Goal: Transaction & Acquisition: Purchase product/service

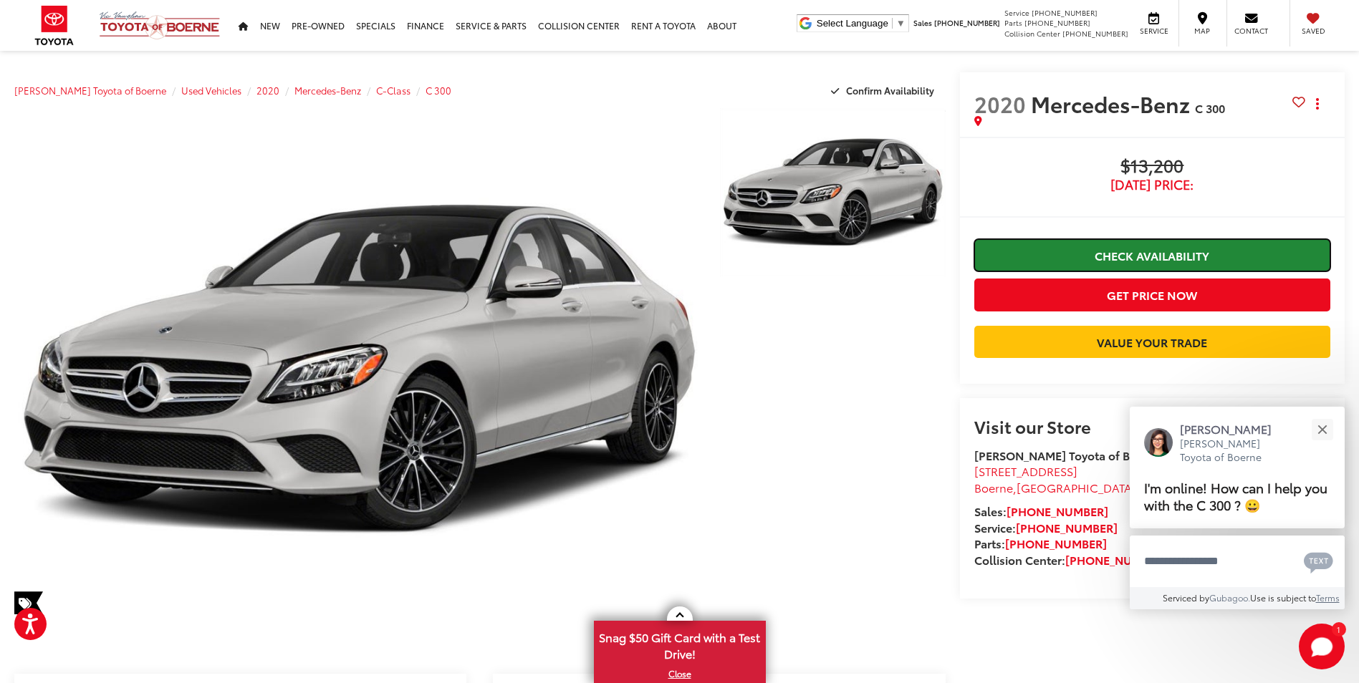
click at [1159, 253] on link "Check Availability" at bounding box center [1152, 255] width 356 height 32
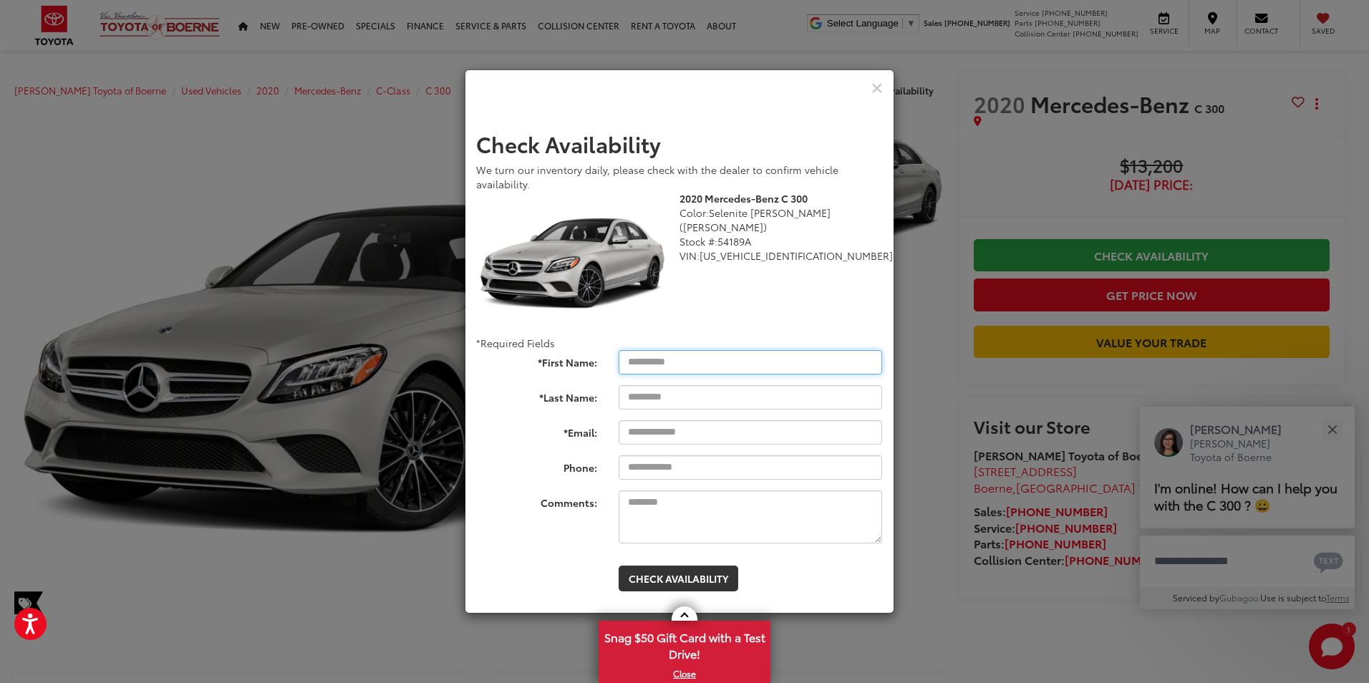
click at [771, 360] on input "*First Name:" at bounding box center [751, 362] width 264 height 24
type input "**********"
type input "******"
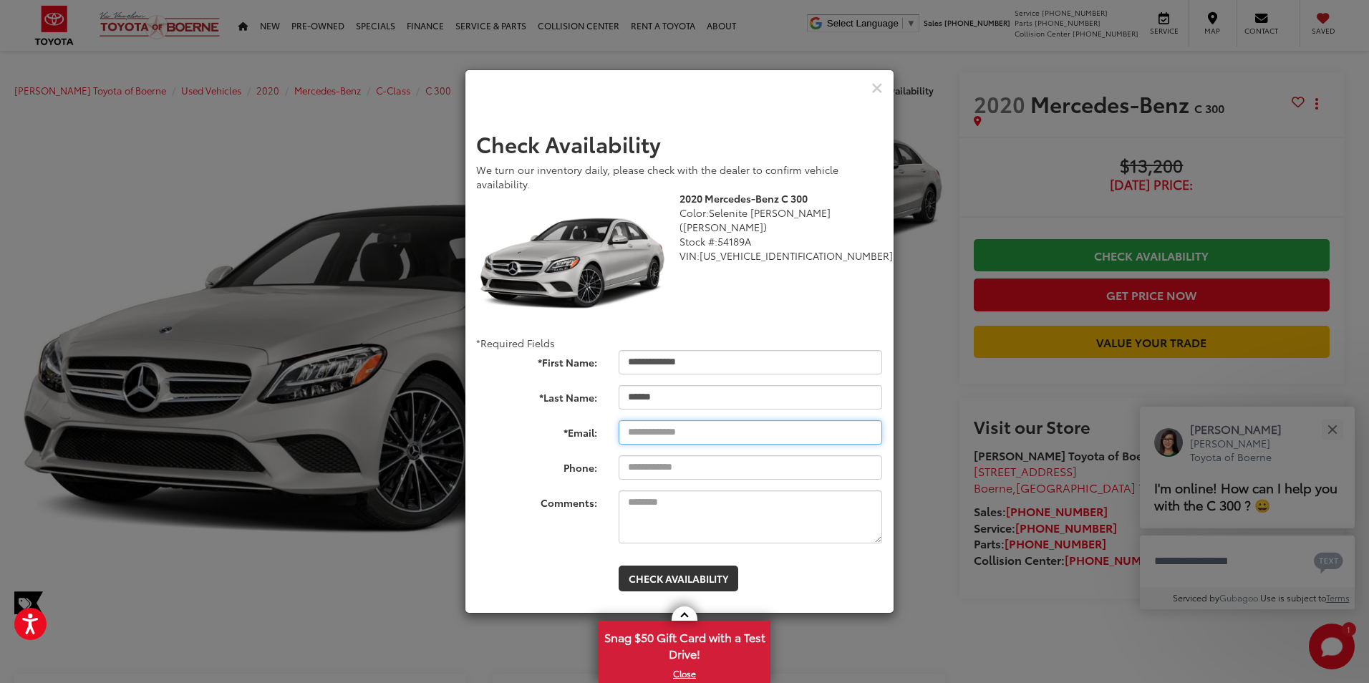
type input "**********"
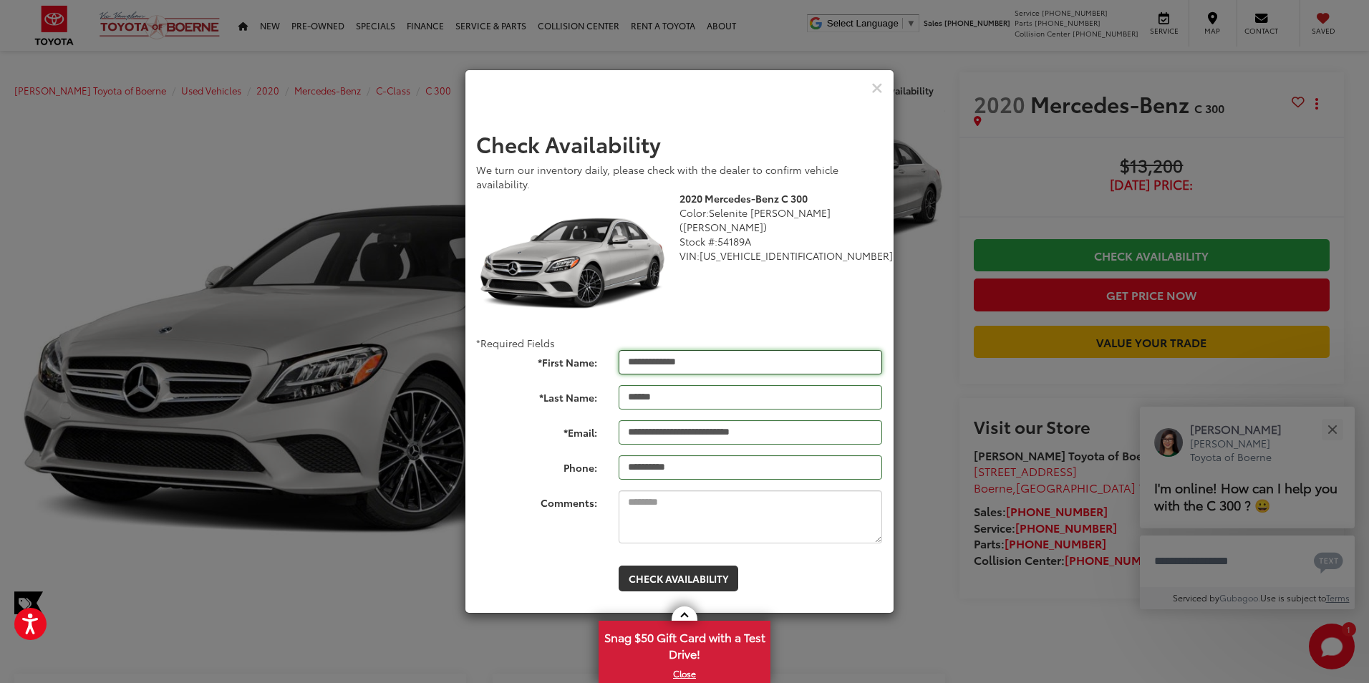
type input "**********"
click at [694, 582] on button "Check Availability" at bounding box center [679, 579] width 120 height 26
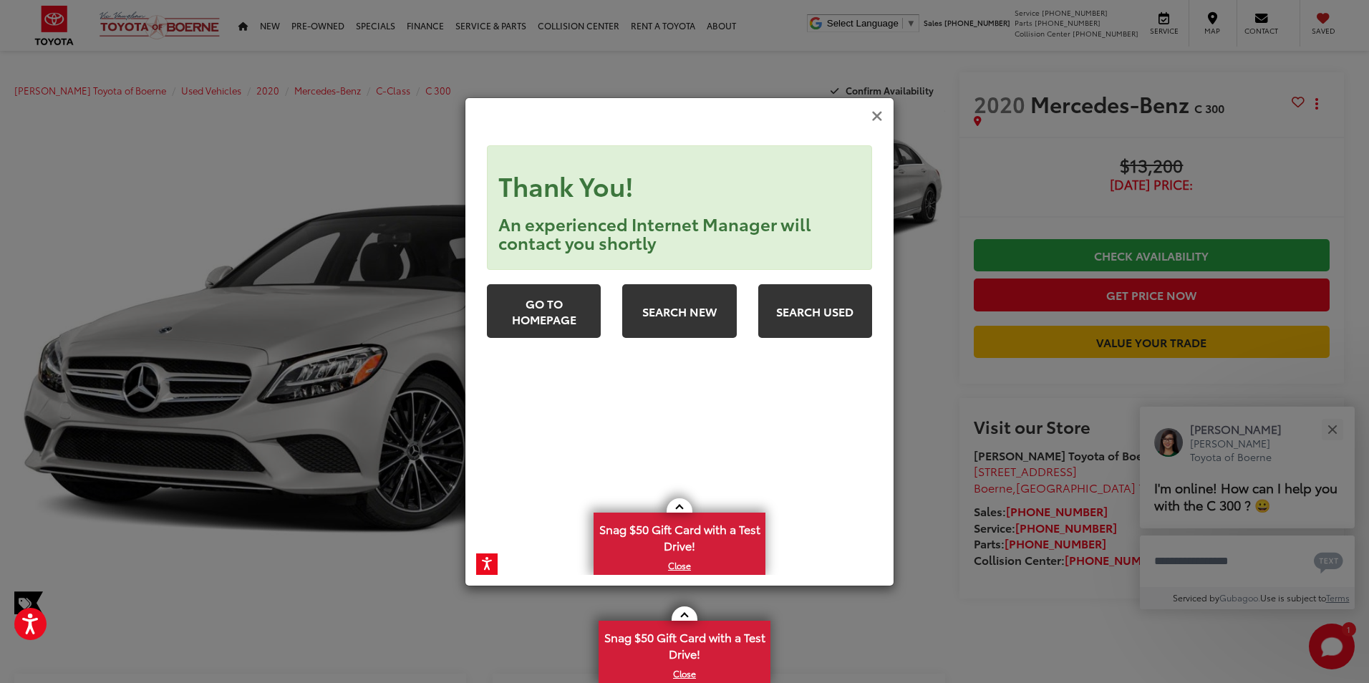
click at [881, 120] on icon "Close" at bounding box center [877, 116] width 11 height 15
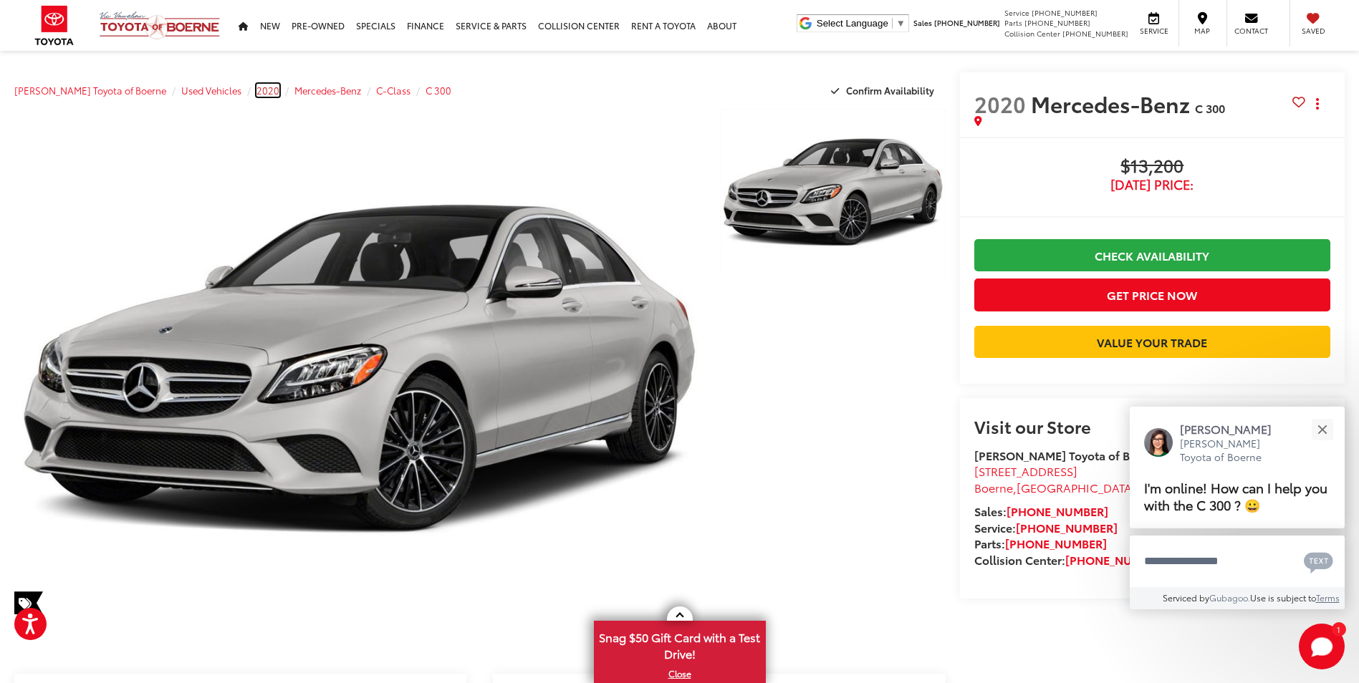
click at [256, 91] on span "2020" at bounding box center [267, 90] width 23 height 13
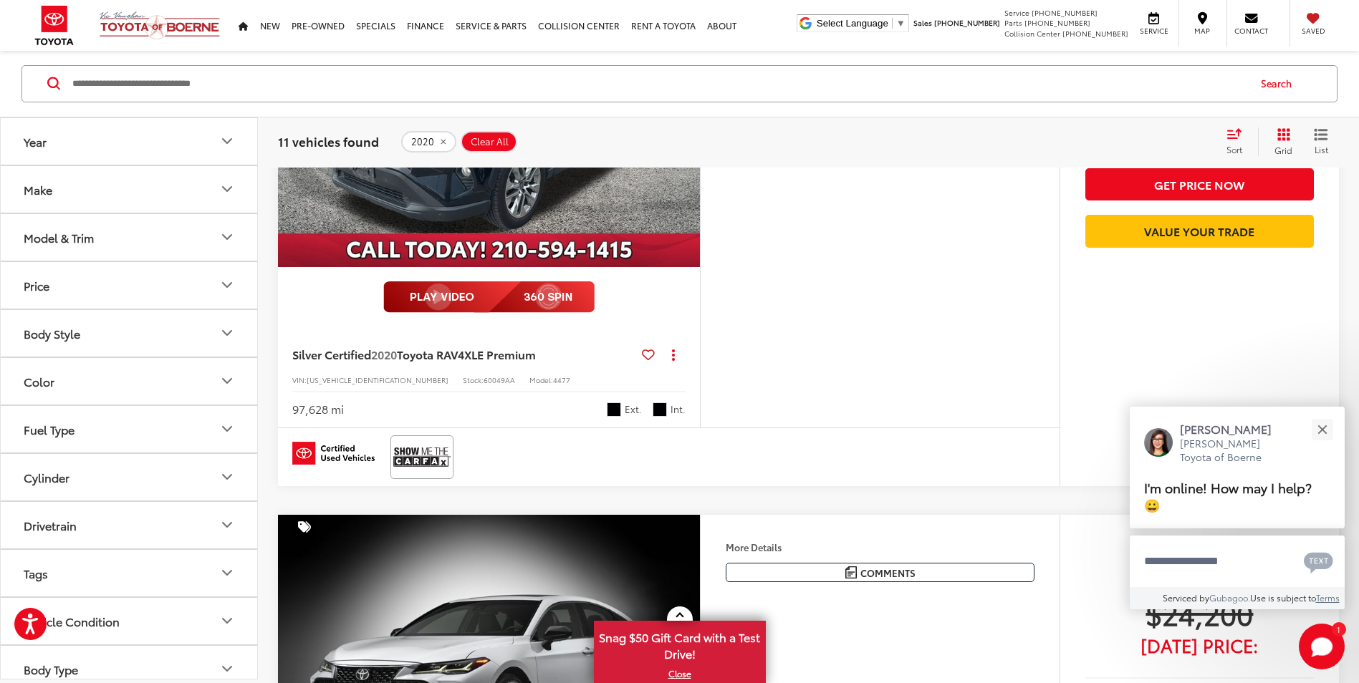
scroll to position [3724, 0]
click at [114, 298] on button "Price" at bounding box center [130, 285] width 258 height 47
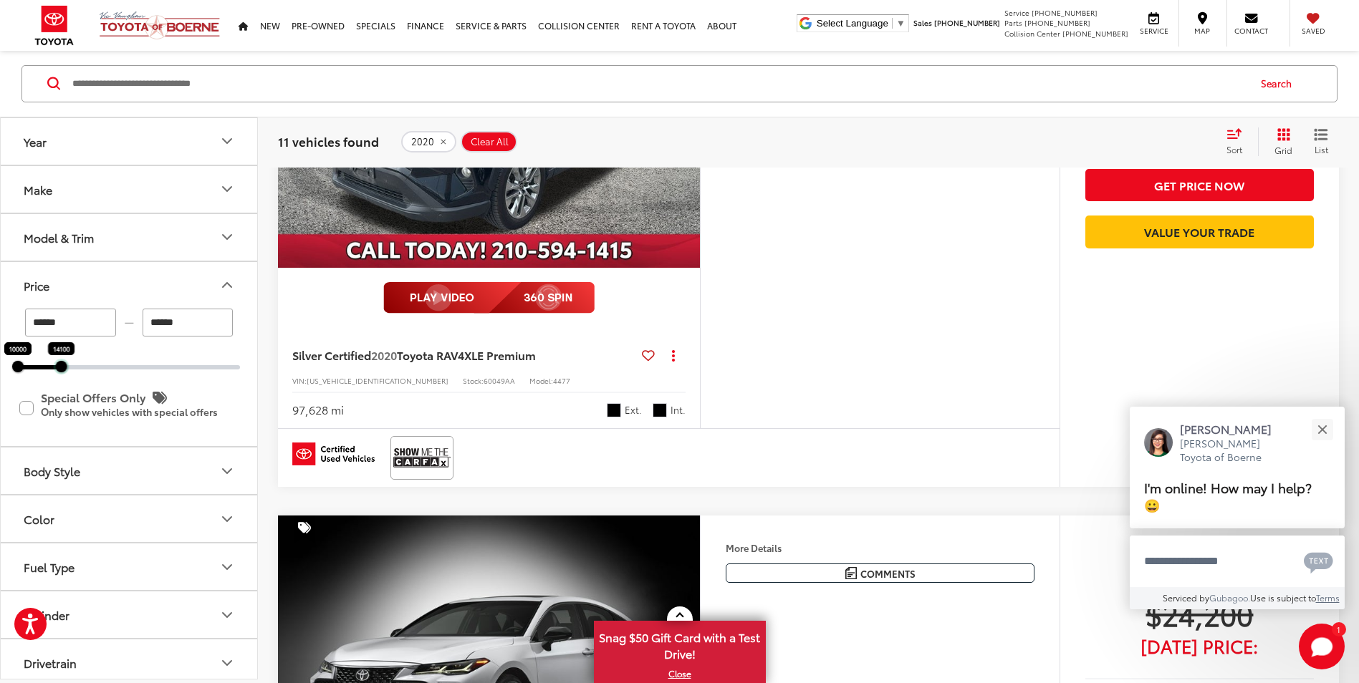
drag, startPoint x: 241, startPoint y: 370, endPoint x: 62, endPoint y: 376, distance: 179.1
click at [62, 376] on div "****** — ****** 10000 14100 Special Offers Only Only show vehicles with special…" at bounding box center [129, 378] width 256 height 138
type input "******"
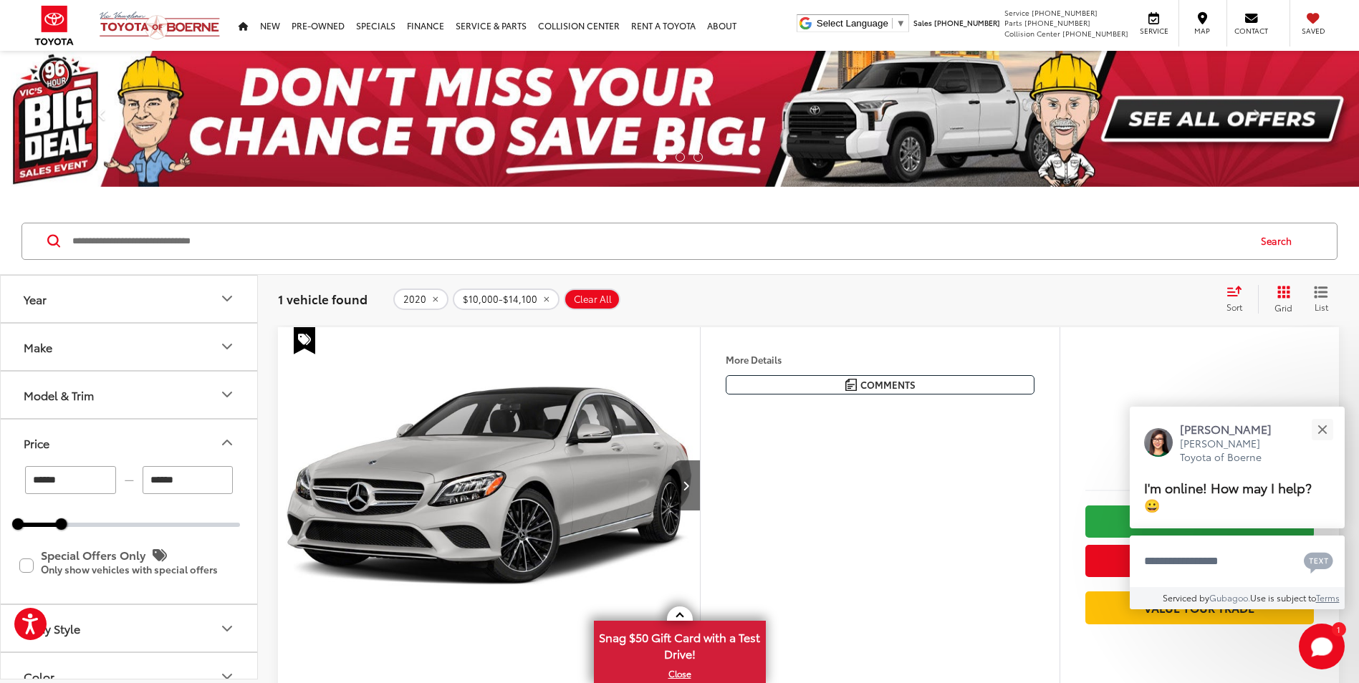
click at [229, 303] on icon "Year" at bounding box center [226, 298] width 17 height 17
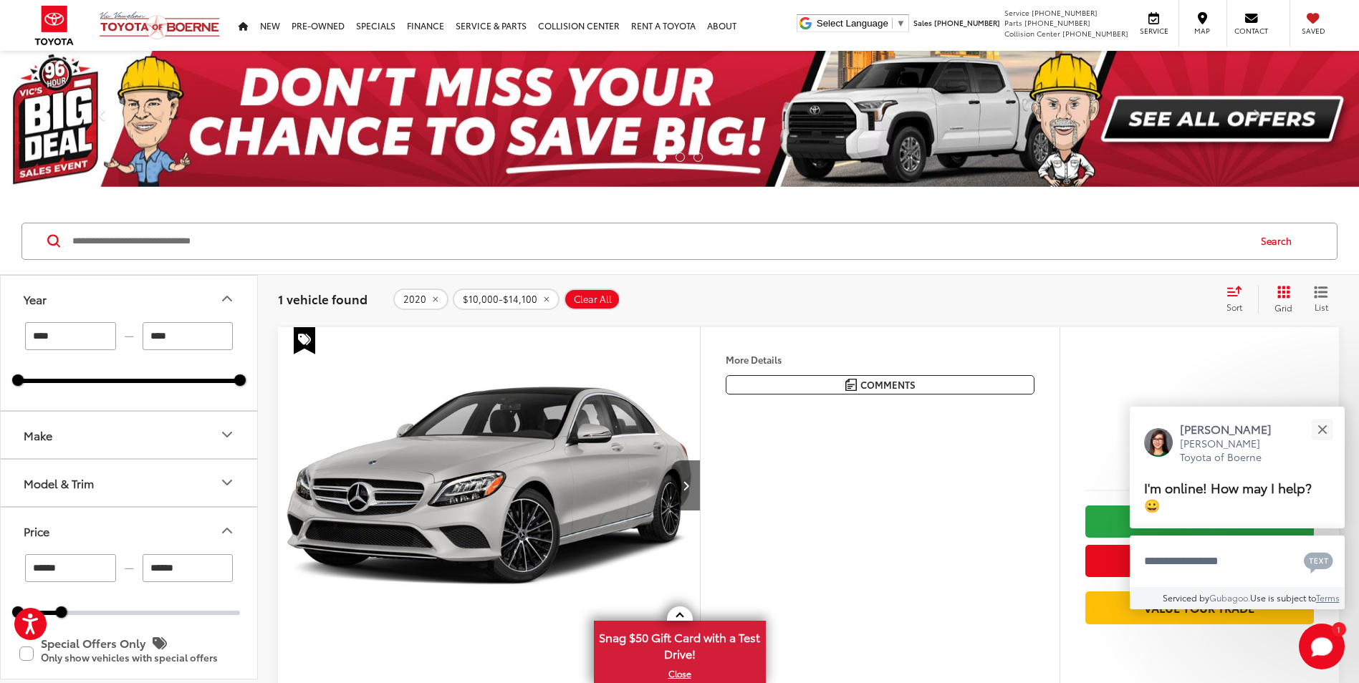
drag, startPoint x: 79, startPoint y: 337, endPoint x: -3, endPoint y: 333, distance: 82.4
type input "****"
click at [203, 341] on input "****" at bounding box center [188, 336] width 91 height 28
type input "****"
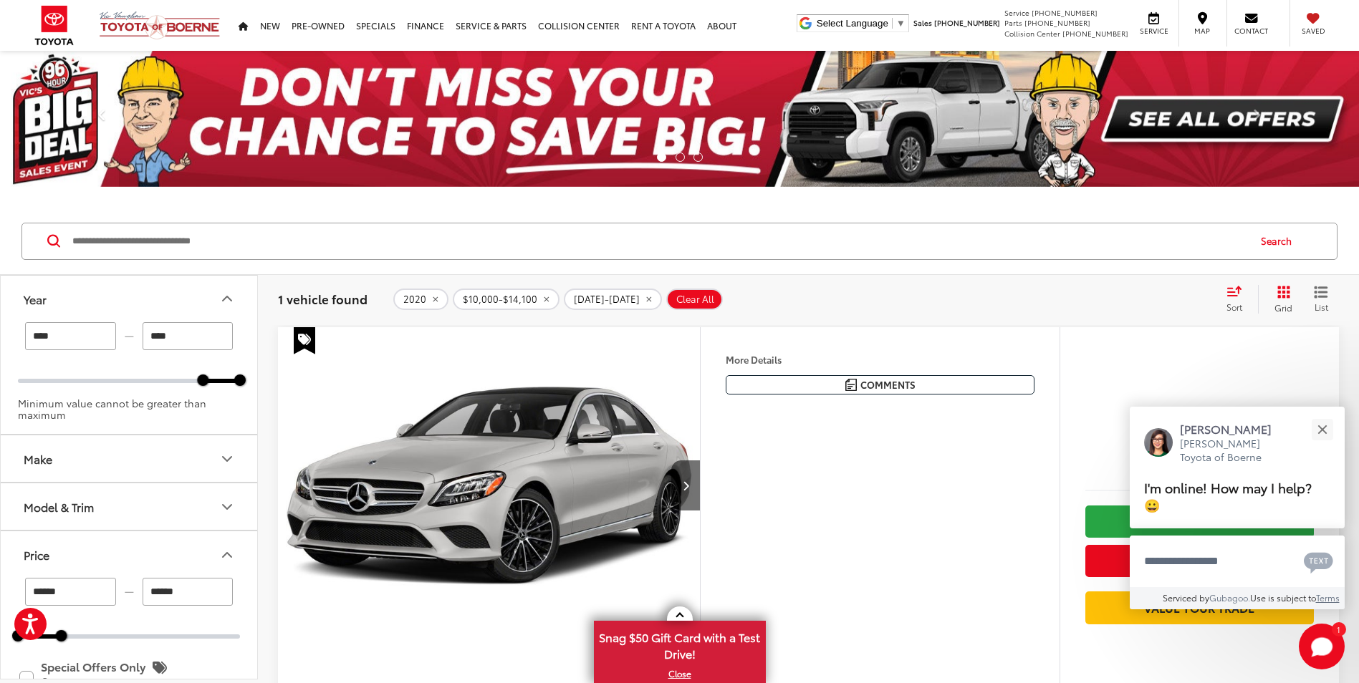
click at [592, 432] on img "2020 Mercedes-Benz C-Class C 300 0" at bounding box center [489, 486] width 424 height 318
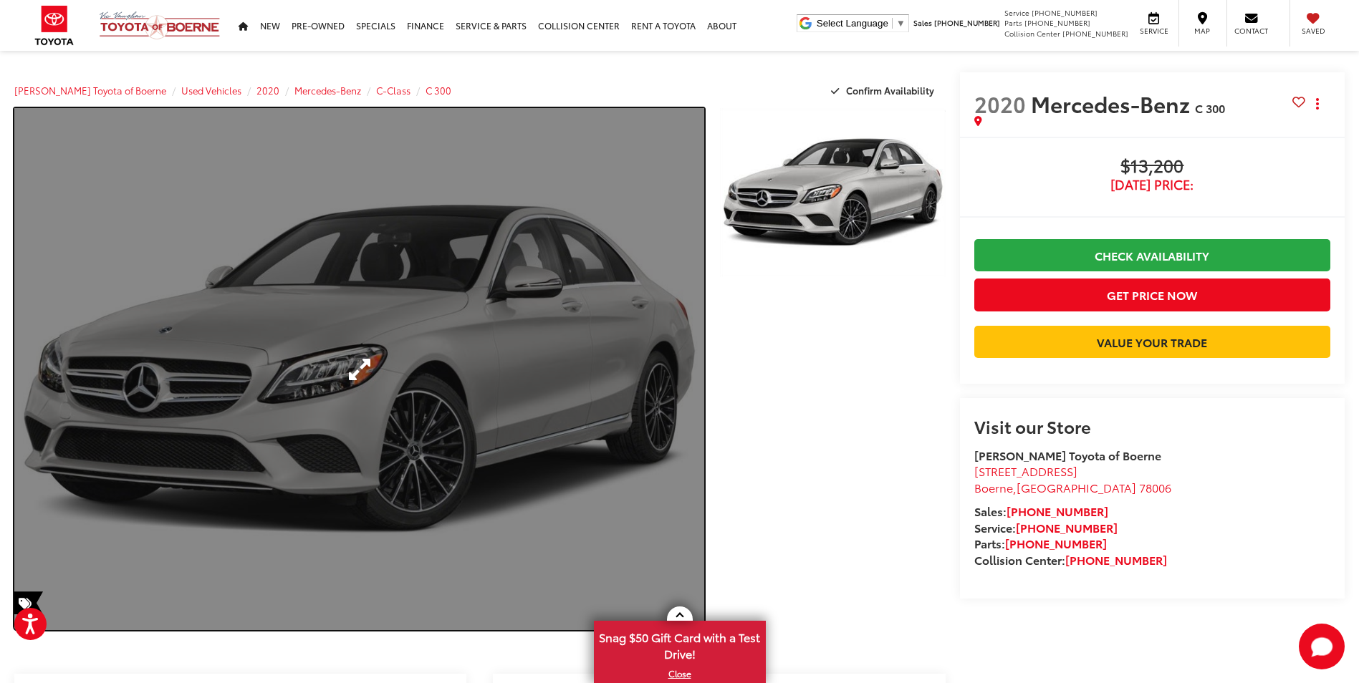
click at [623, 368] on link "Expand Photo 0" at bounding box center [359, 369] width 690 height 522
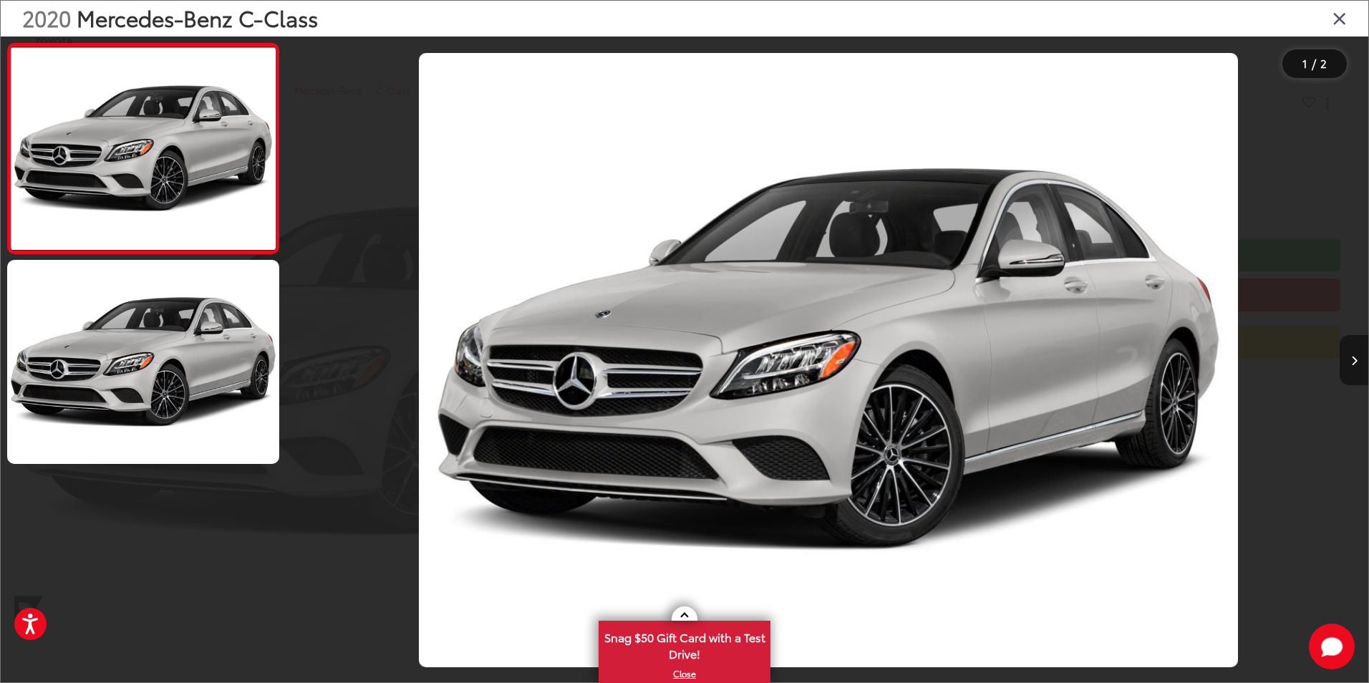
click at [1354, 366] on button "Next image" at bounding box center [1354, 360] width 29 height 50
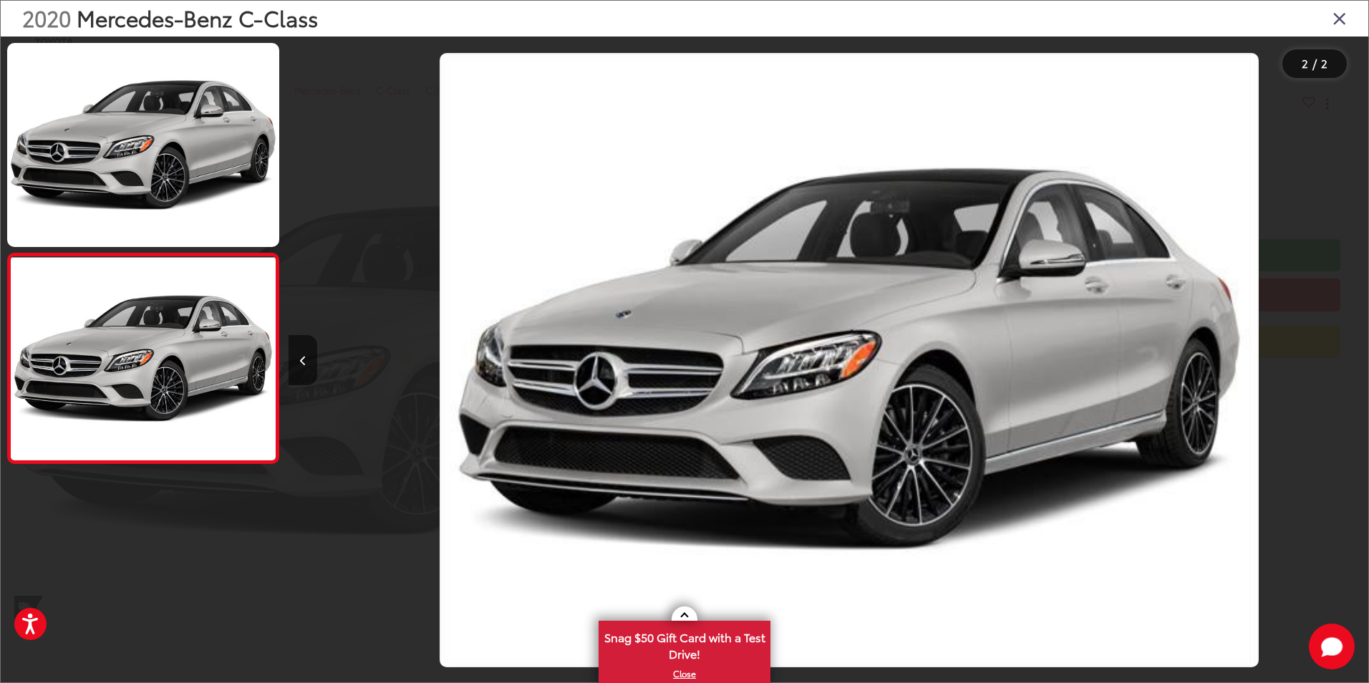
scroll to position [0, 1080]
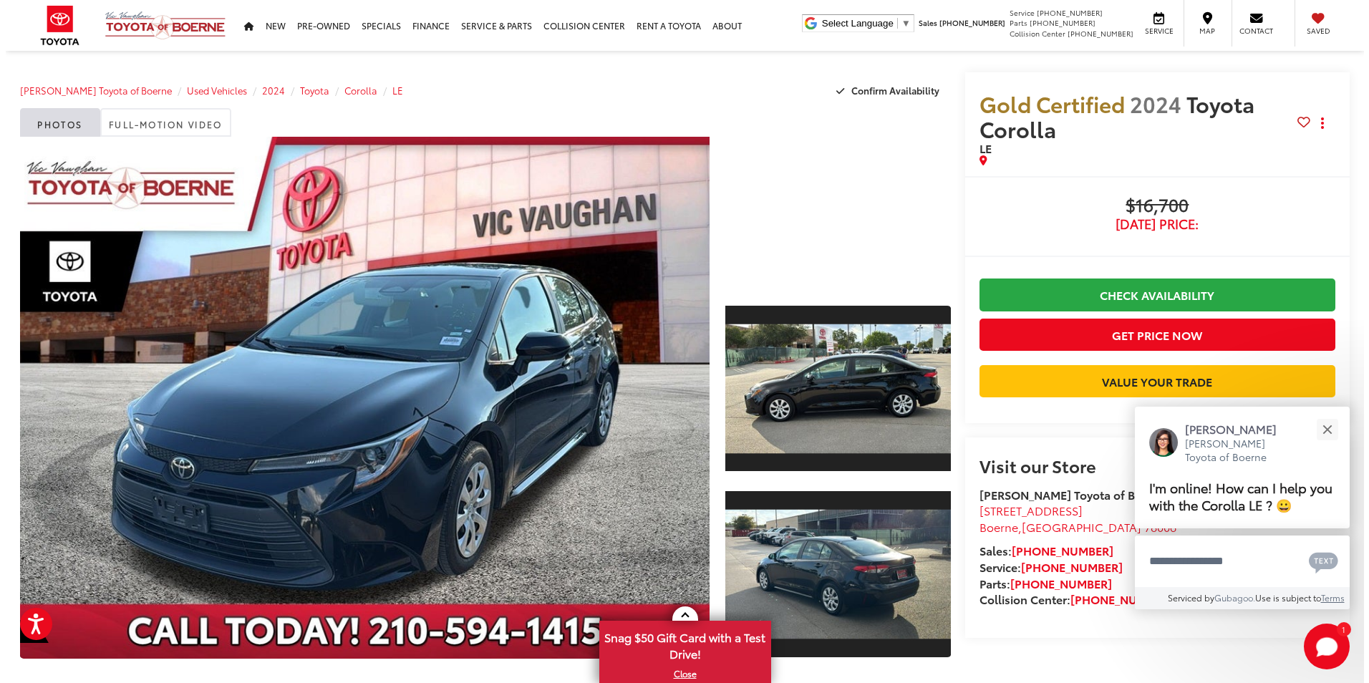
scroll to position [72, 0]
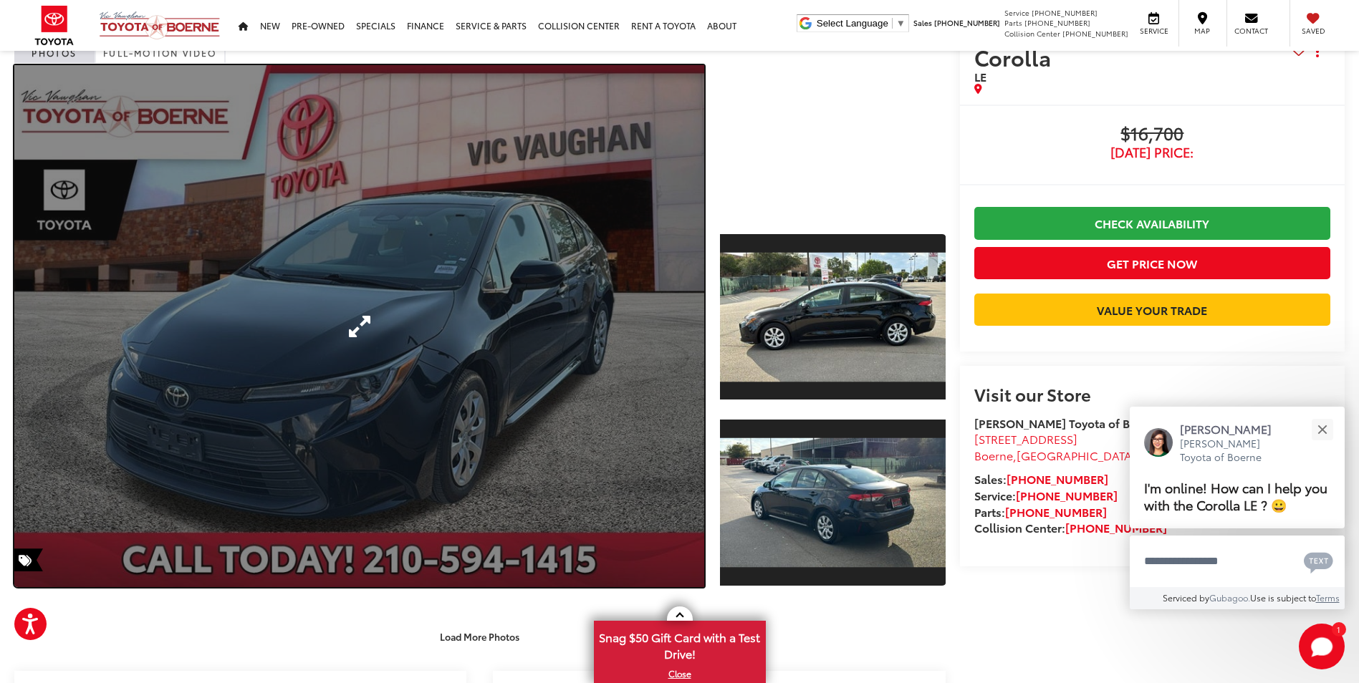
click at [465, 353] on link "Expand Photo 0" at bounding box center [359, 326] width 690 height 522
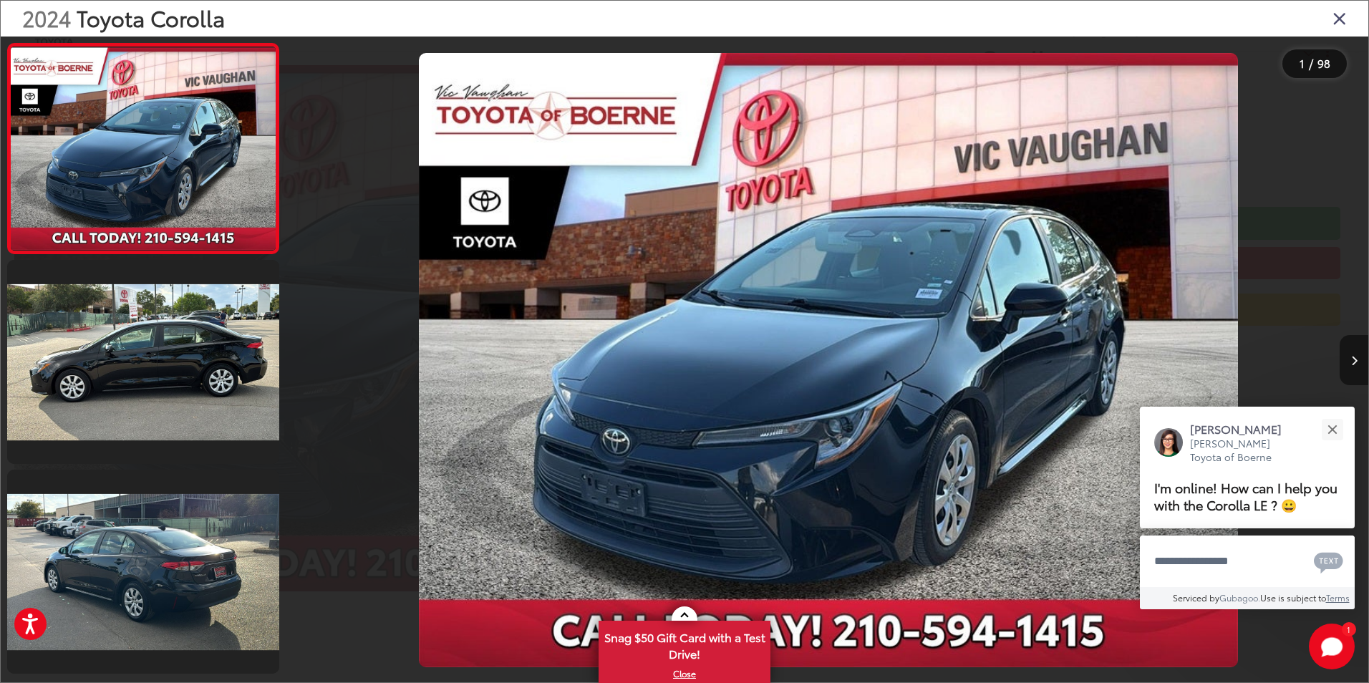
click at [1351, 364] on icon "Next image" at bounding box center [1354, 361] width 6 height 10
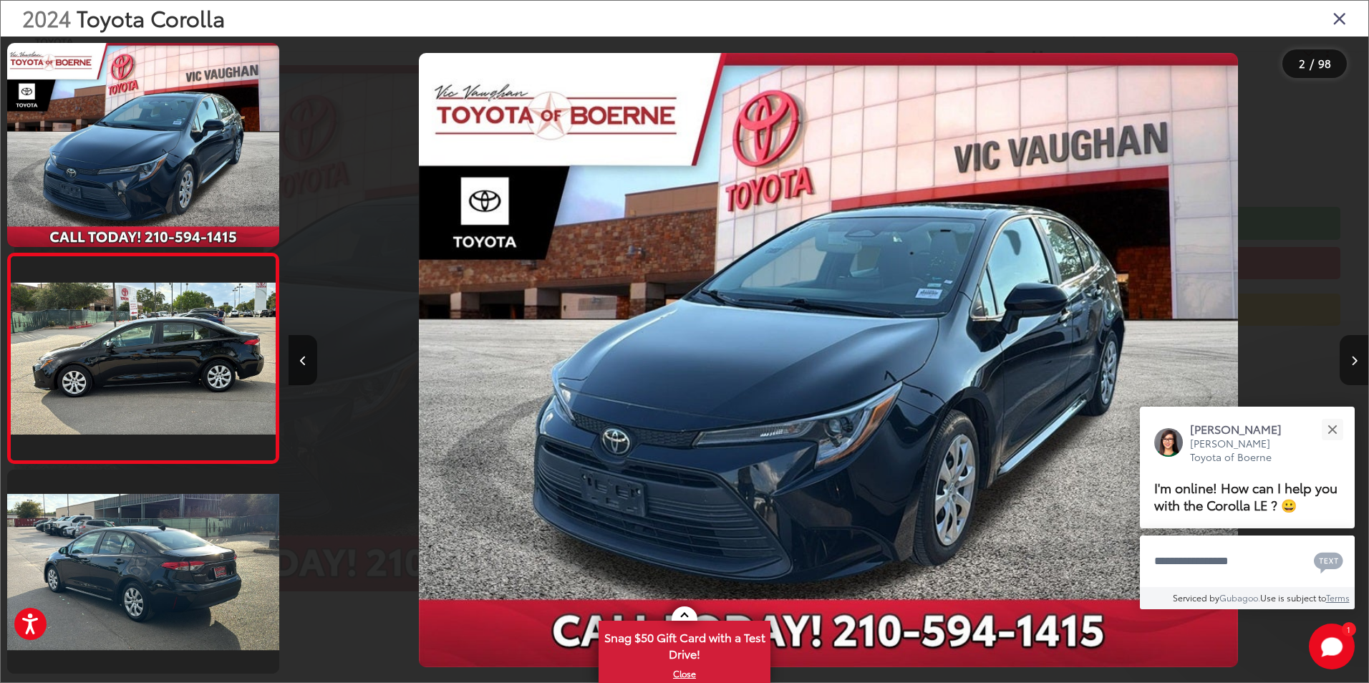
scroll to position [40, 0]
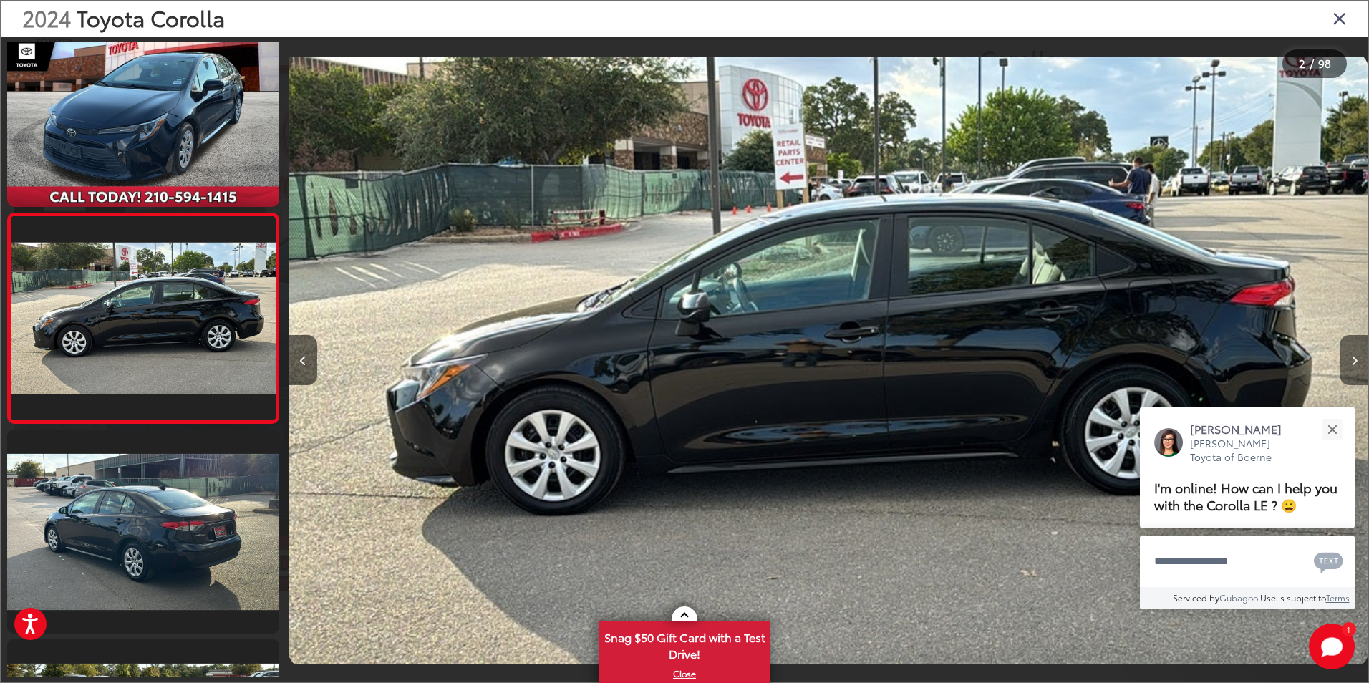
click at [1351, 364] on icon "Next image" at bounding box center [1354, 361] width 6 height 10
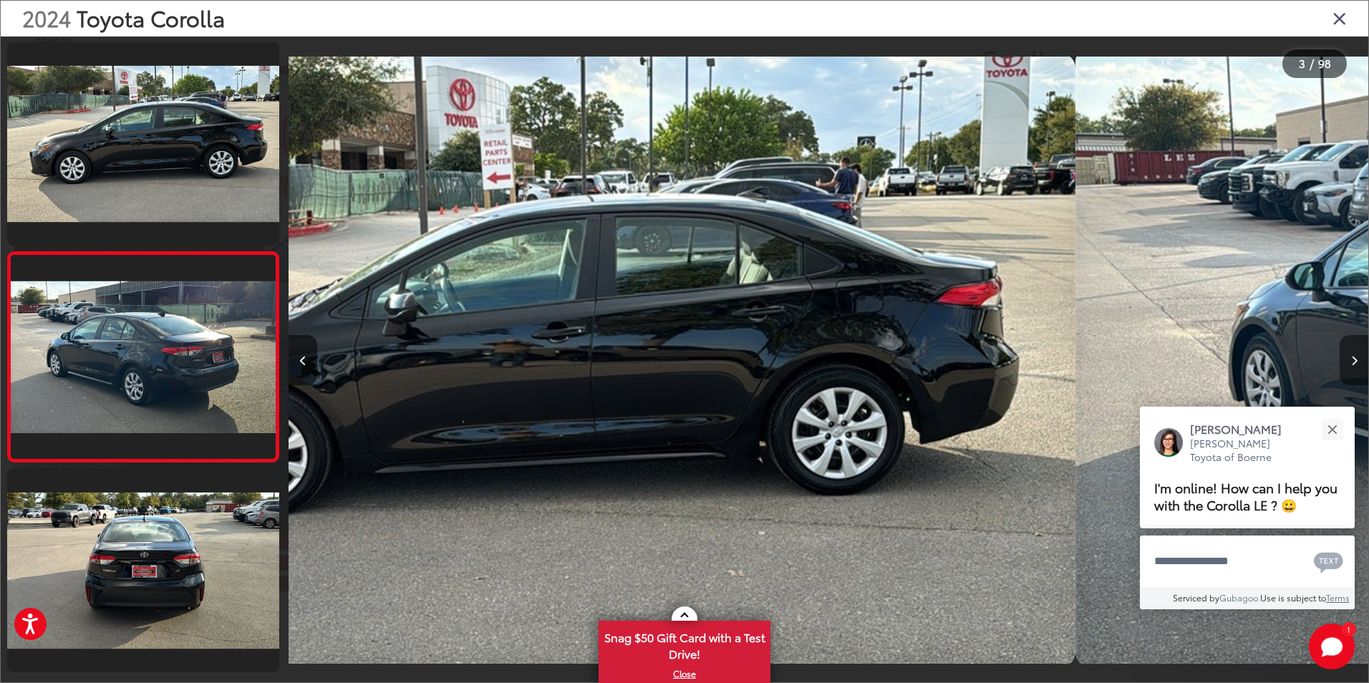
scroll to position [250, 0]
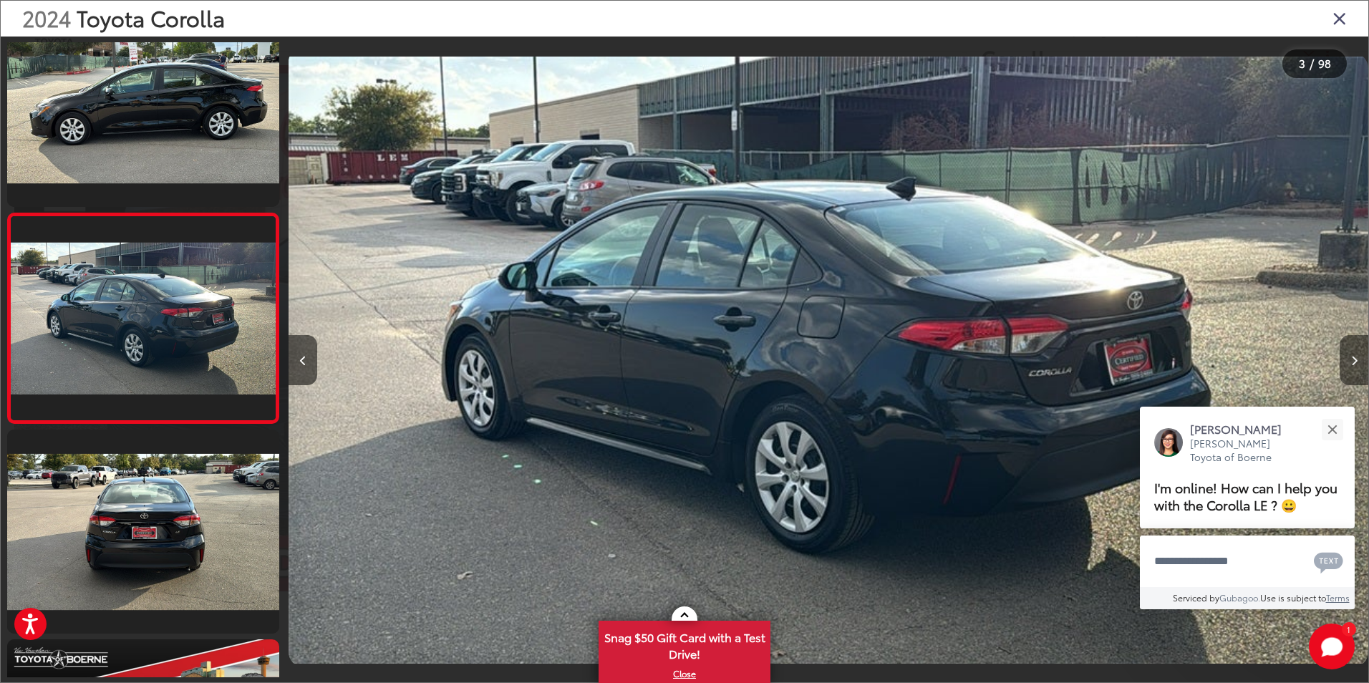
click at [1351, 364] on icon "Next image" at bounding box center [1354, 361] width 6 height 10
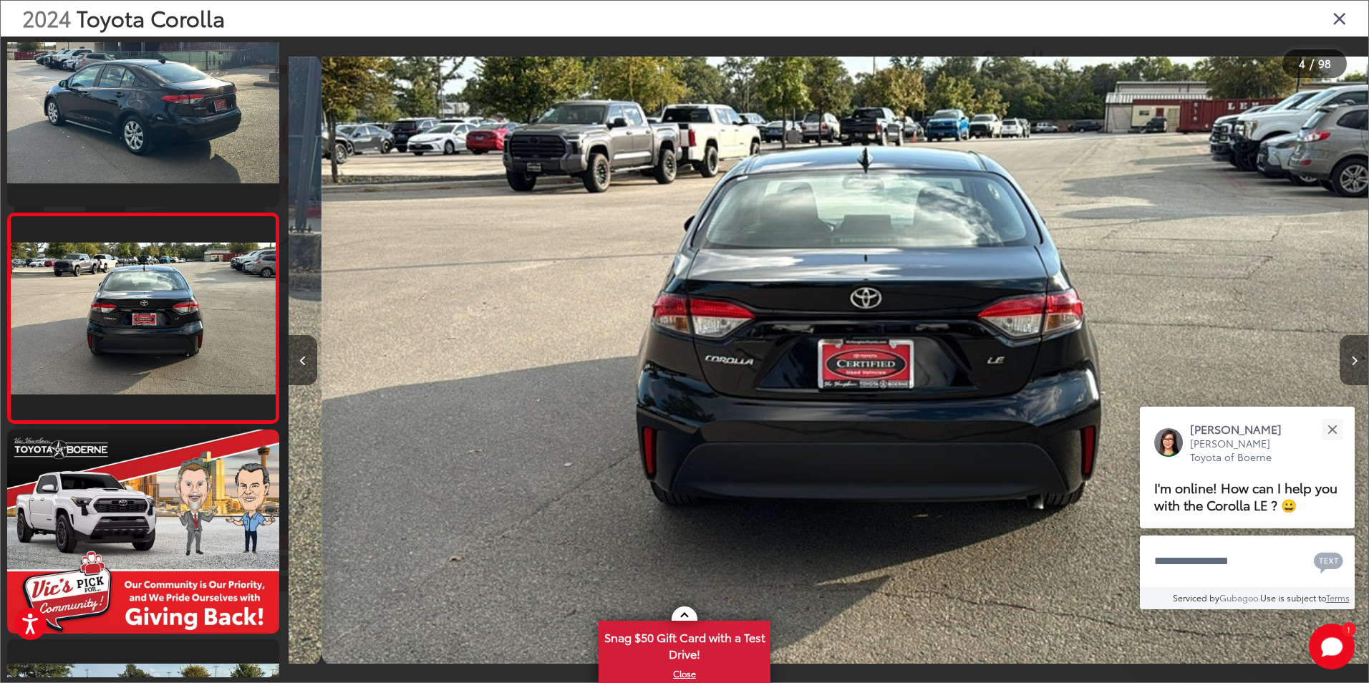
scroll to position [0, 3240]
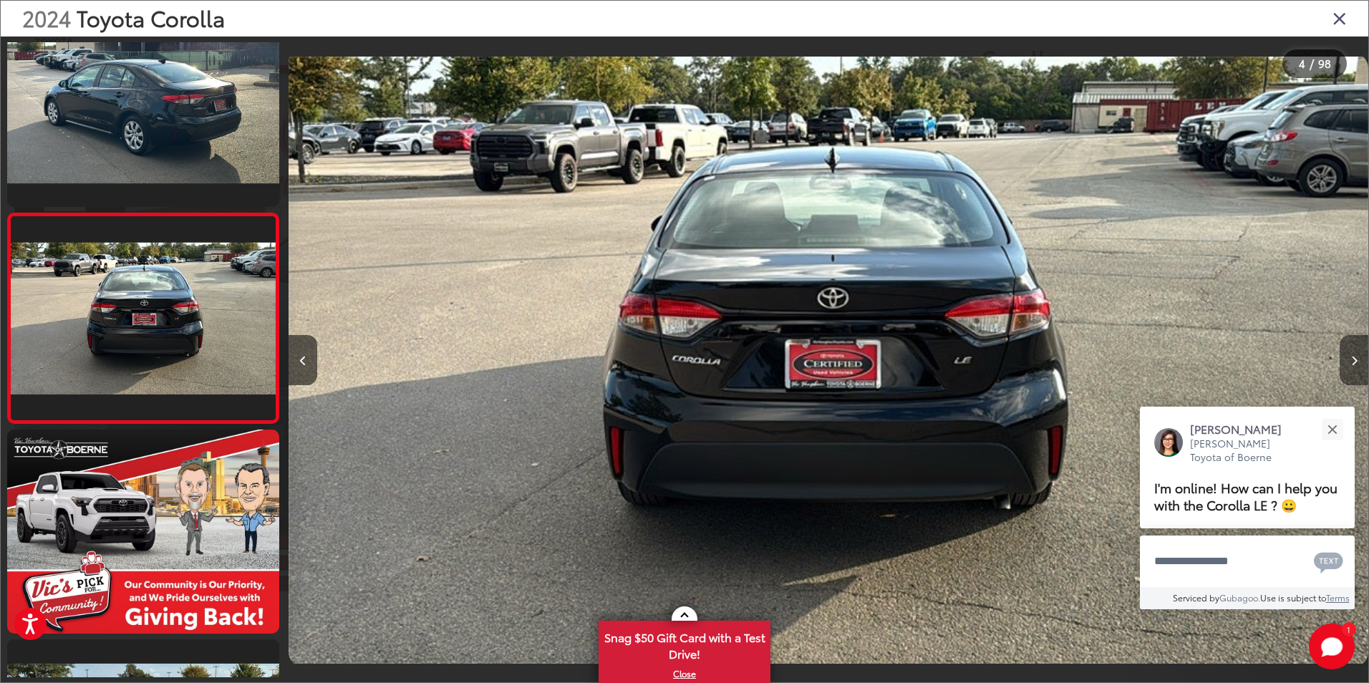
click at [1351, 364] on icon "Next image" at bounding box center [1354, 361] width 6 height 10
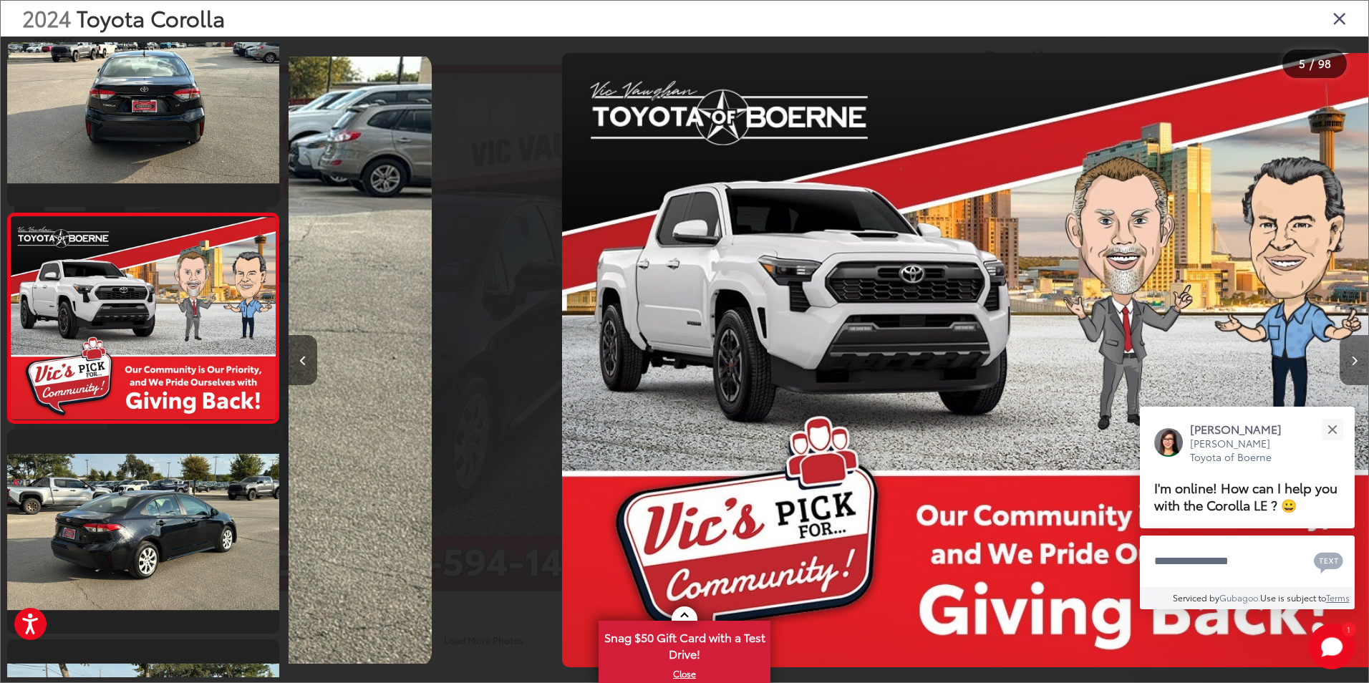
scroll to position [0, 4320]
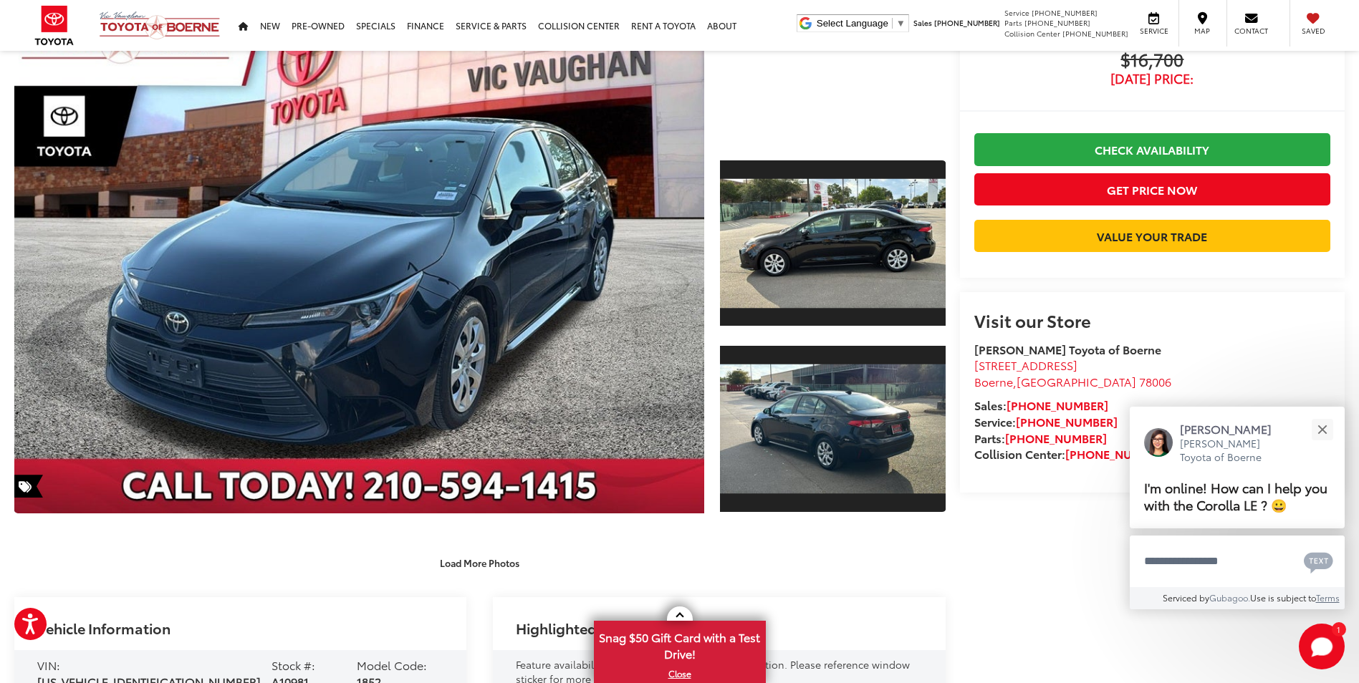
scroll to position [143, 0]
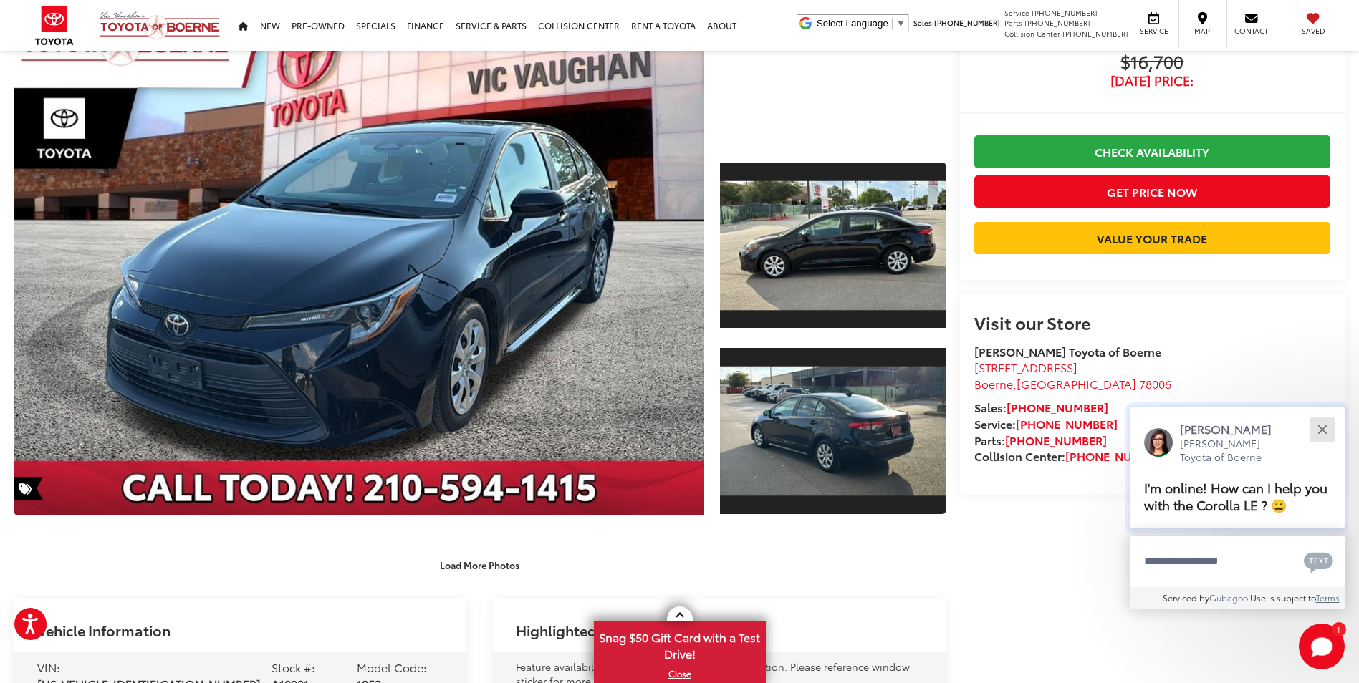
click at [1324, 423] on button "Close" at bounding box center [1321, 429] width 31 height 31
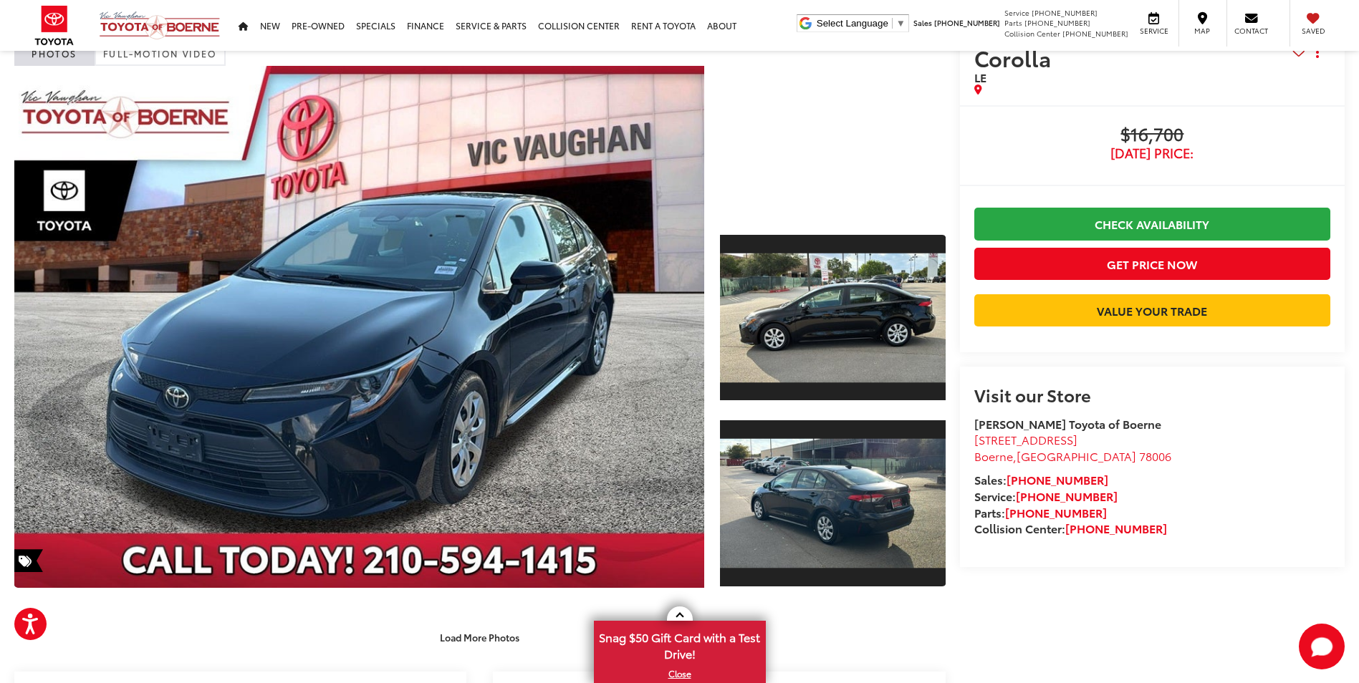
scroll to position [72, 0]
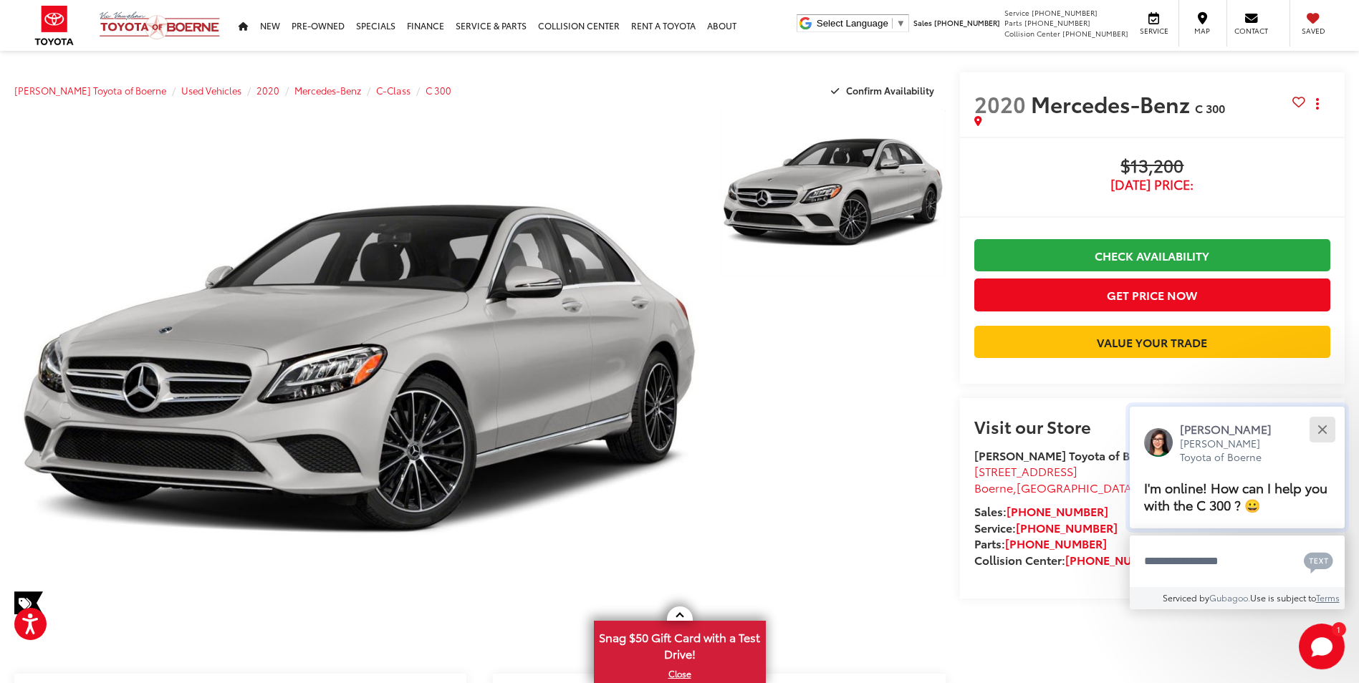
click at [1326, 432] on button "Close" at bounding box center [1321, 429] width 31 height 31
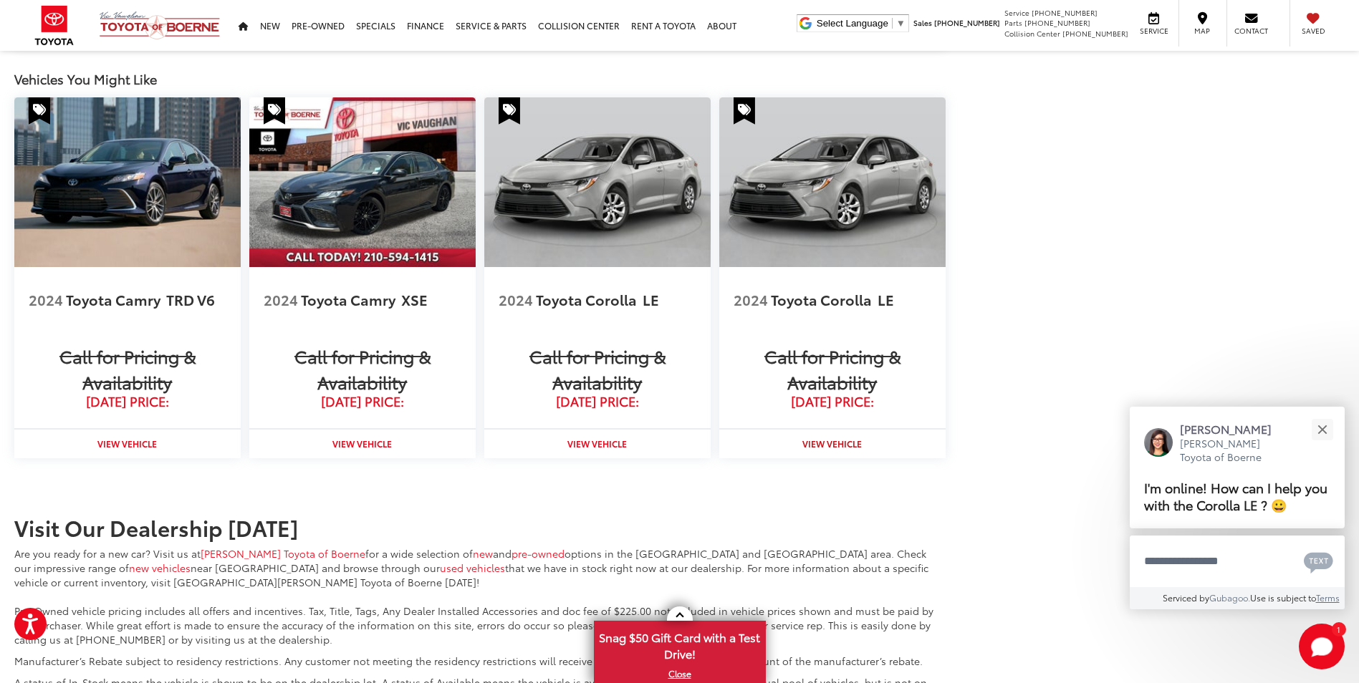
scroll to position [1215, 0]
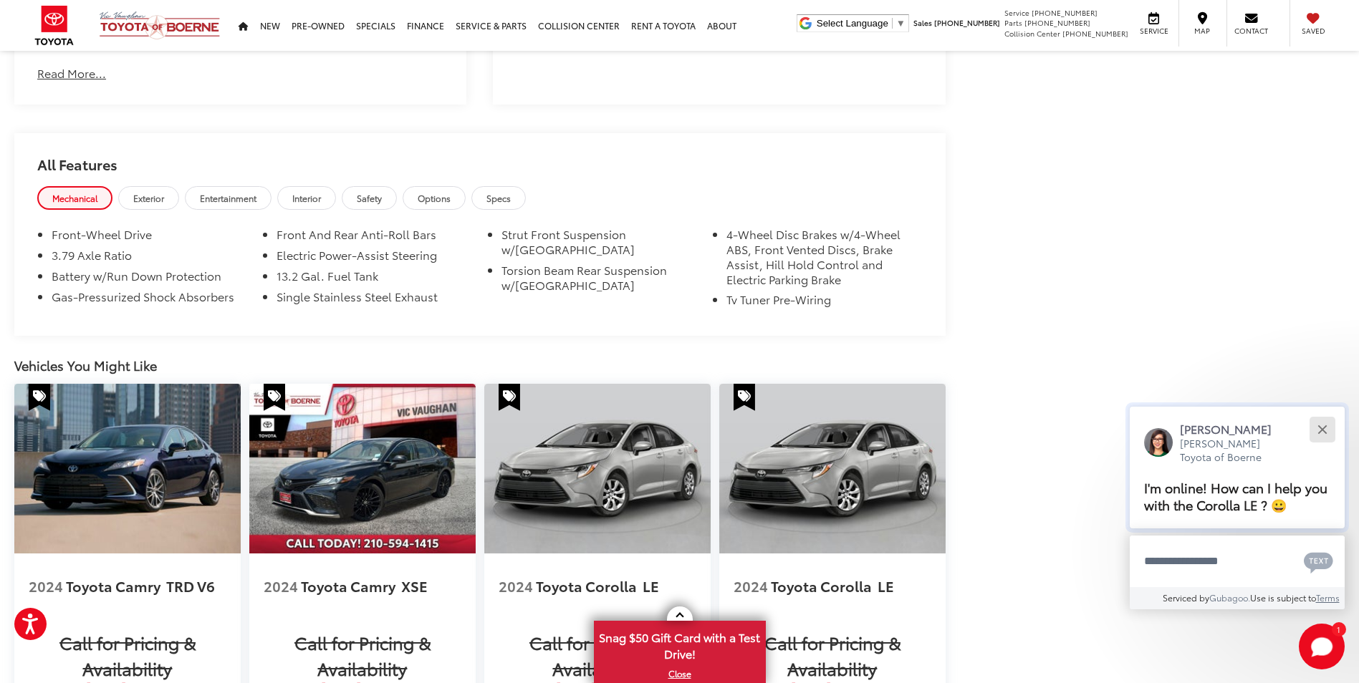
click at [1328, 428] on button "Close" at bounding box center [1321, 429] width 31 height 31
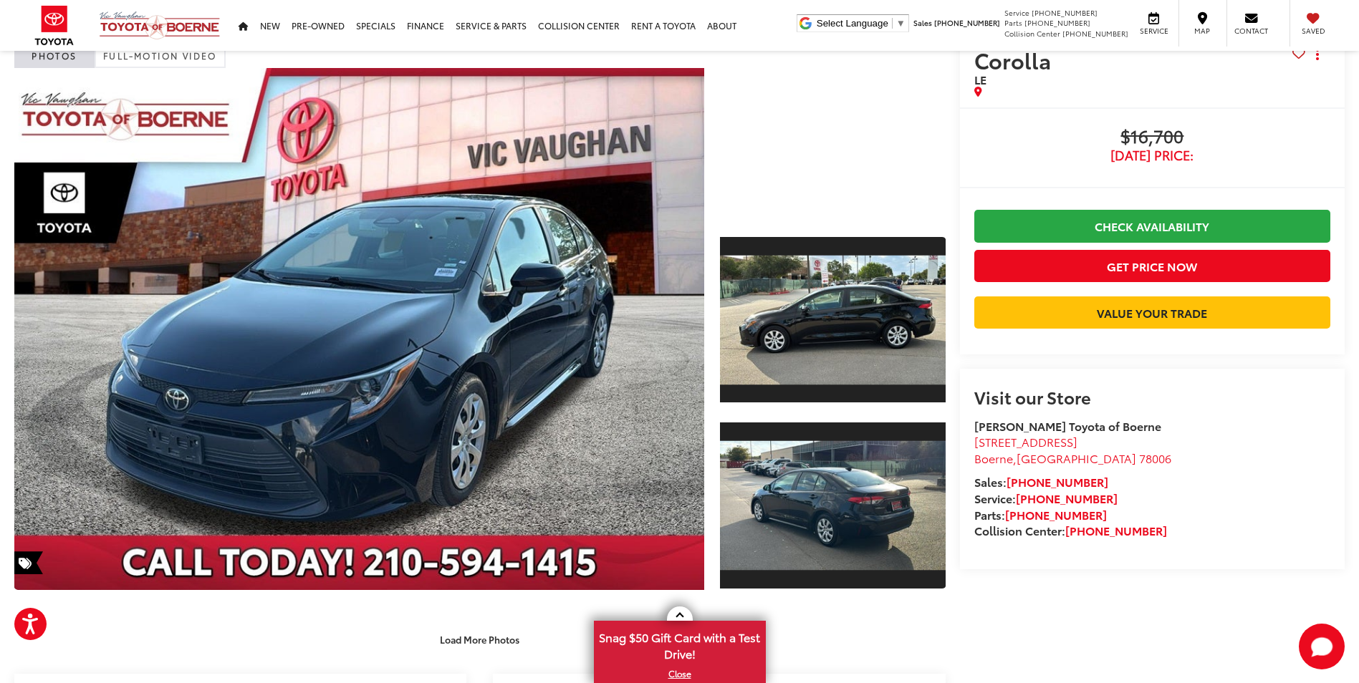
scroll to position [0, 0]
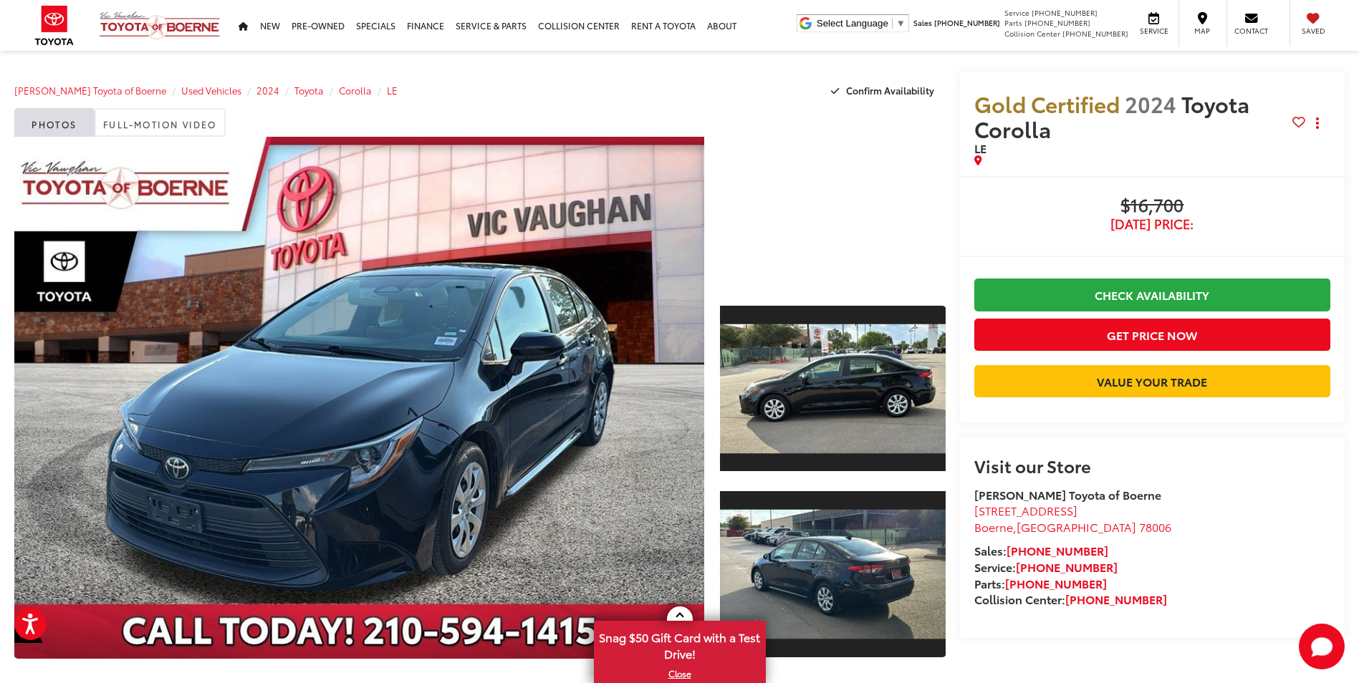
click at [837, 210] on div at bounding box center [832, 212] width 225 height 150
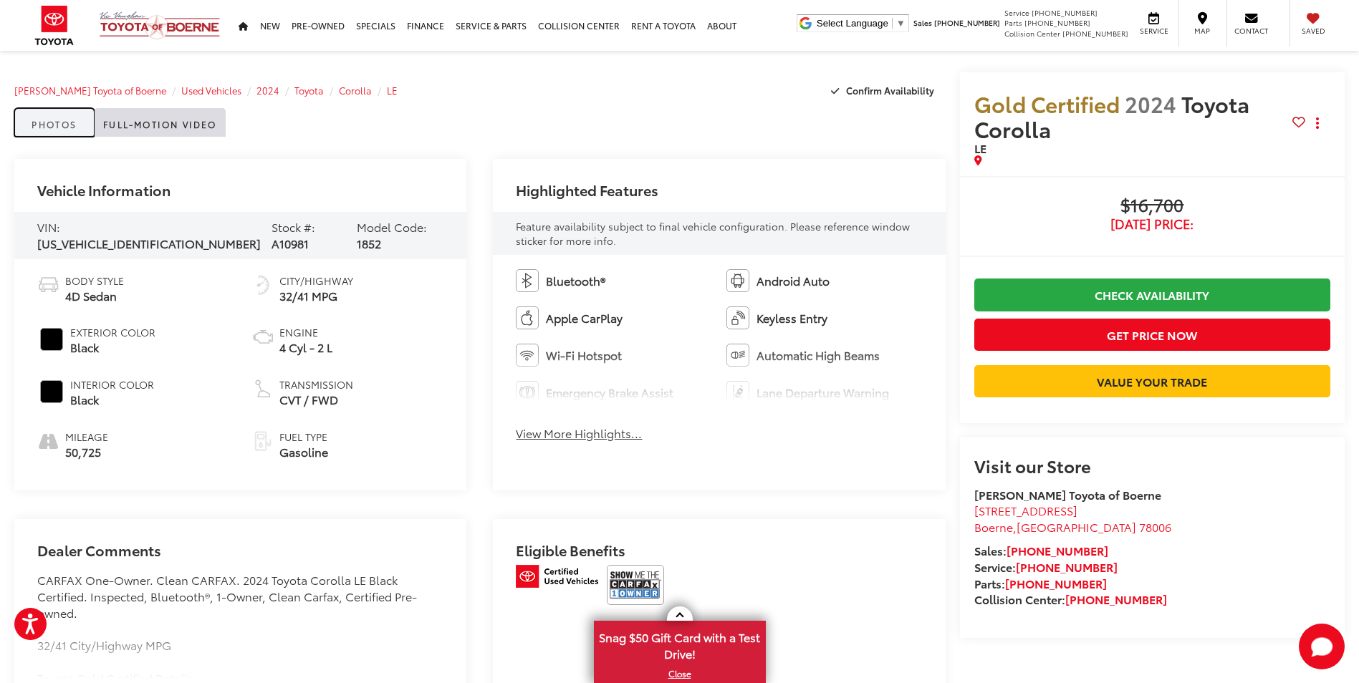
click at [56, 132] on link "Photos" at bounding box center [54, 122] width 80 height 29
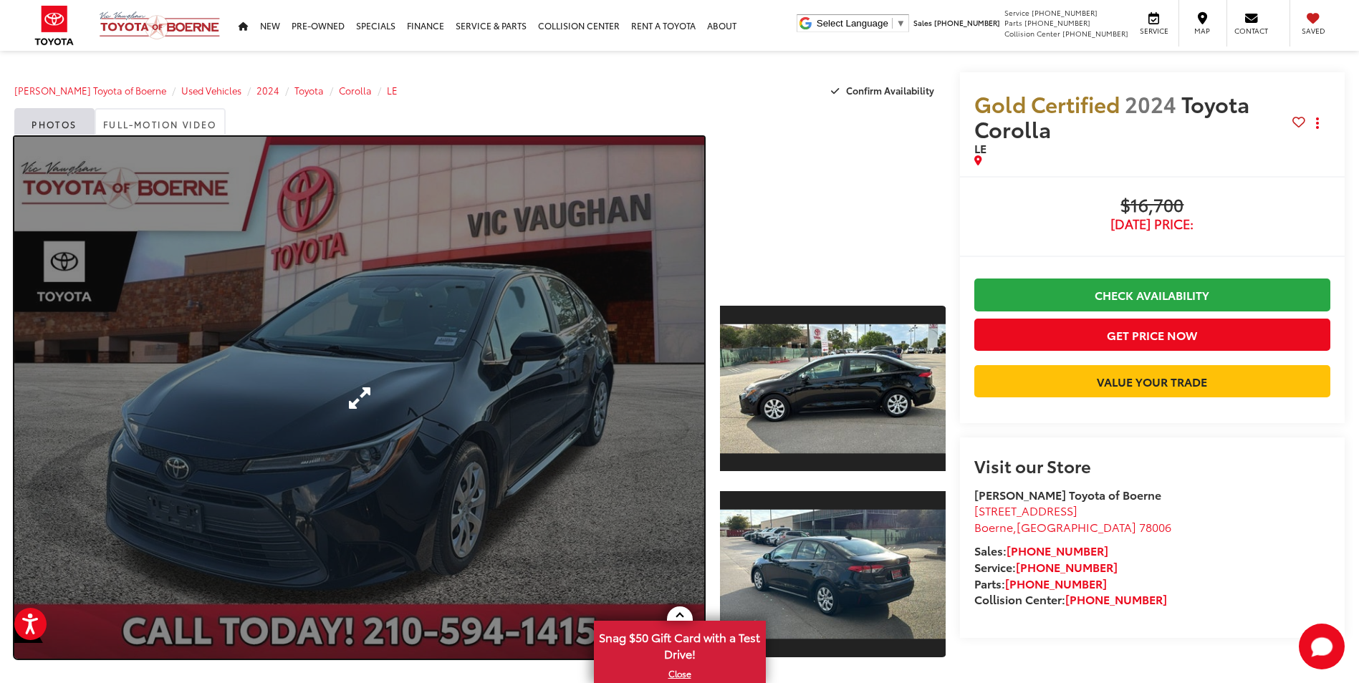
click at [635, 364] on link "Expand Photo 0" at bounding box center [359, 398] width 690 height 522
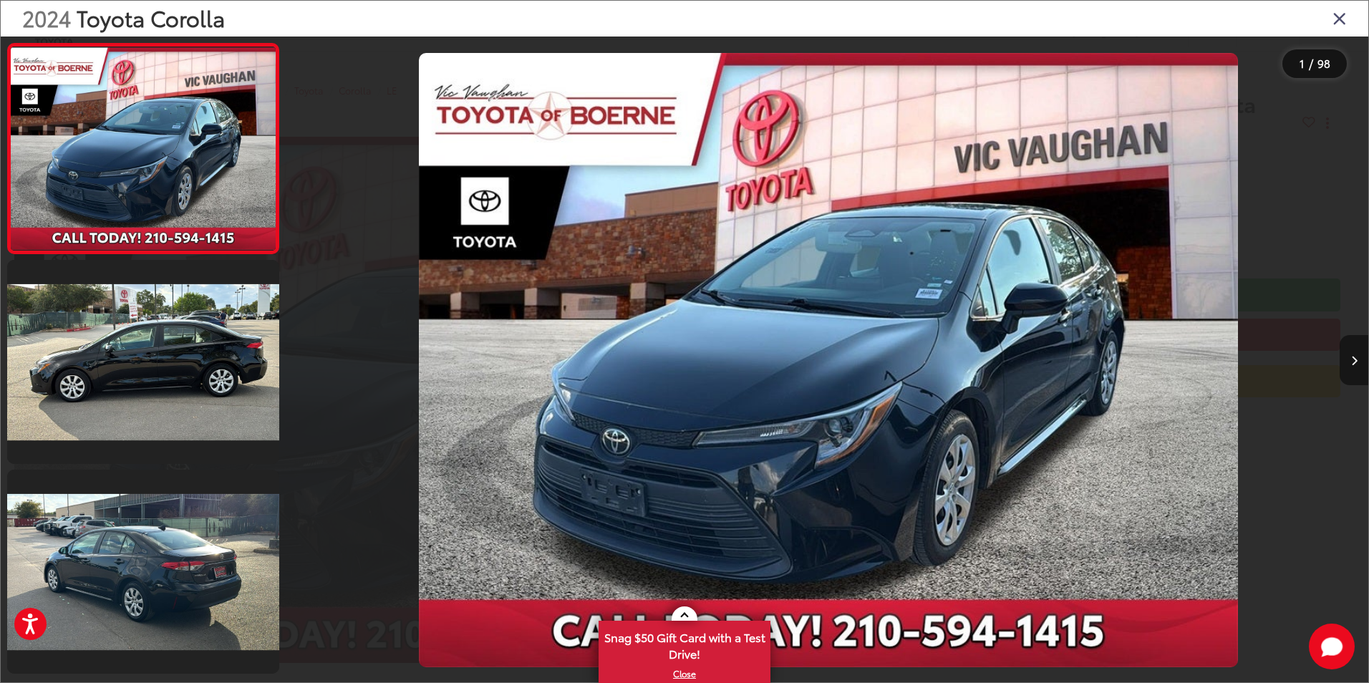
click at [1356, 358] on icon "Next image" at bounding box center [1354, 361] width 6 height 10
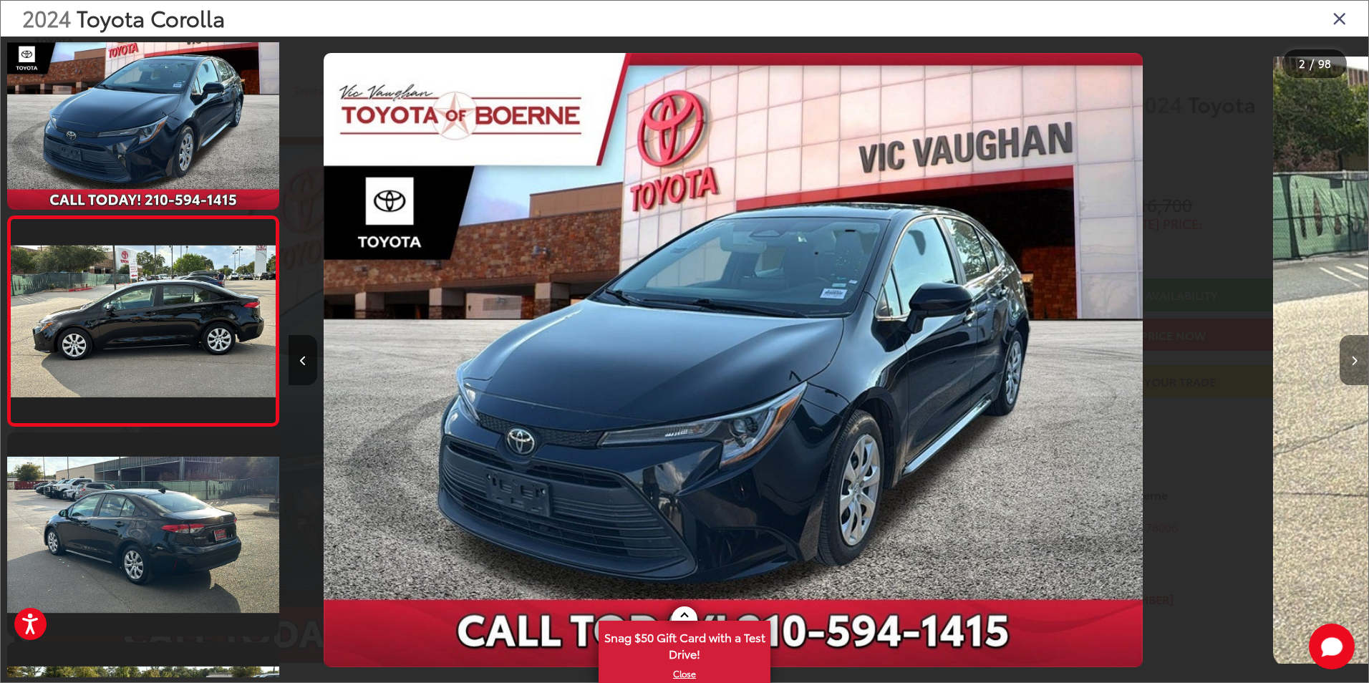
scroll to position [40, 0]
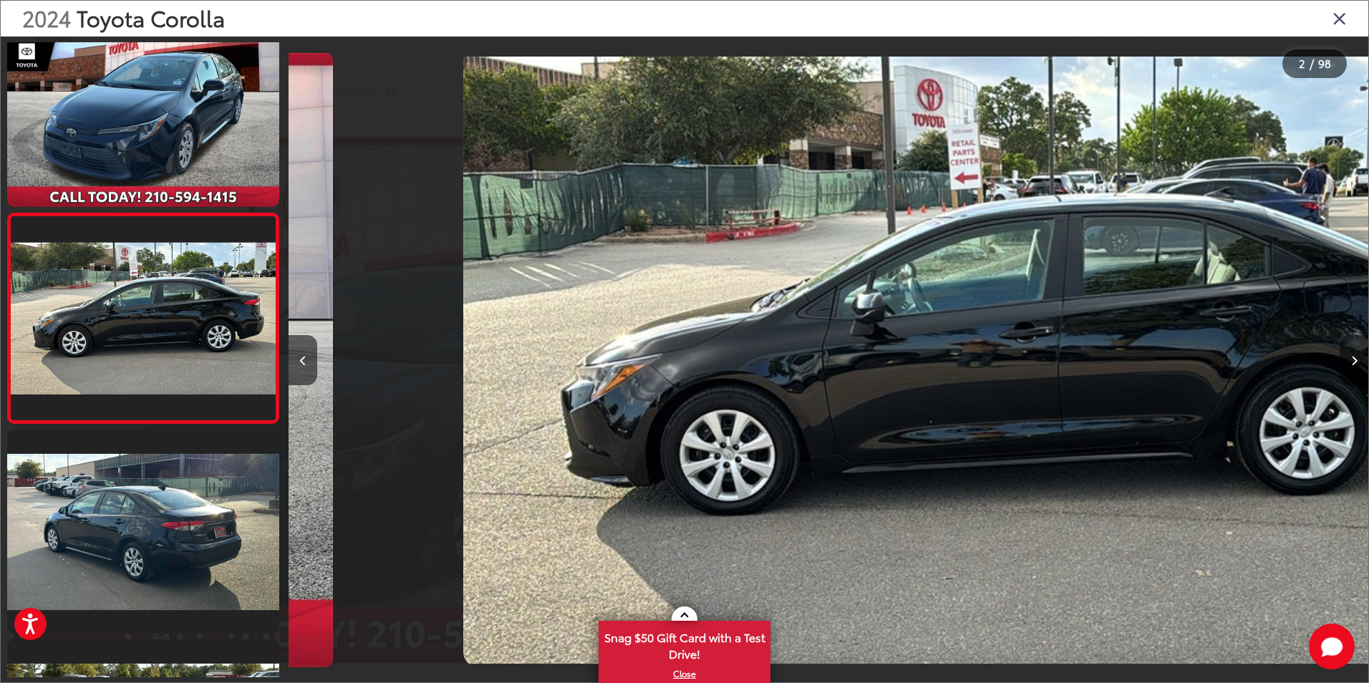
click at [1356, 358] on icon "Next image" at bounding box center [1354, 361] width 6 height 10
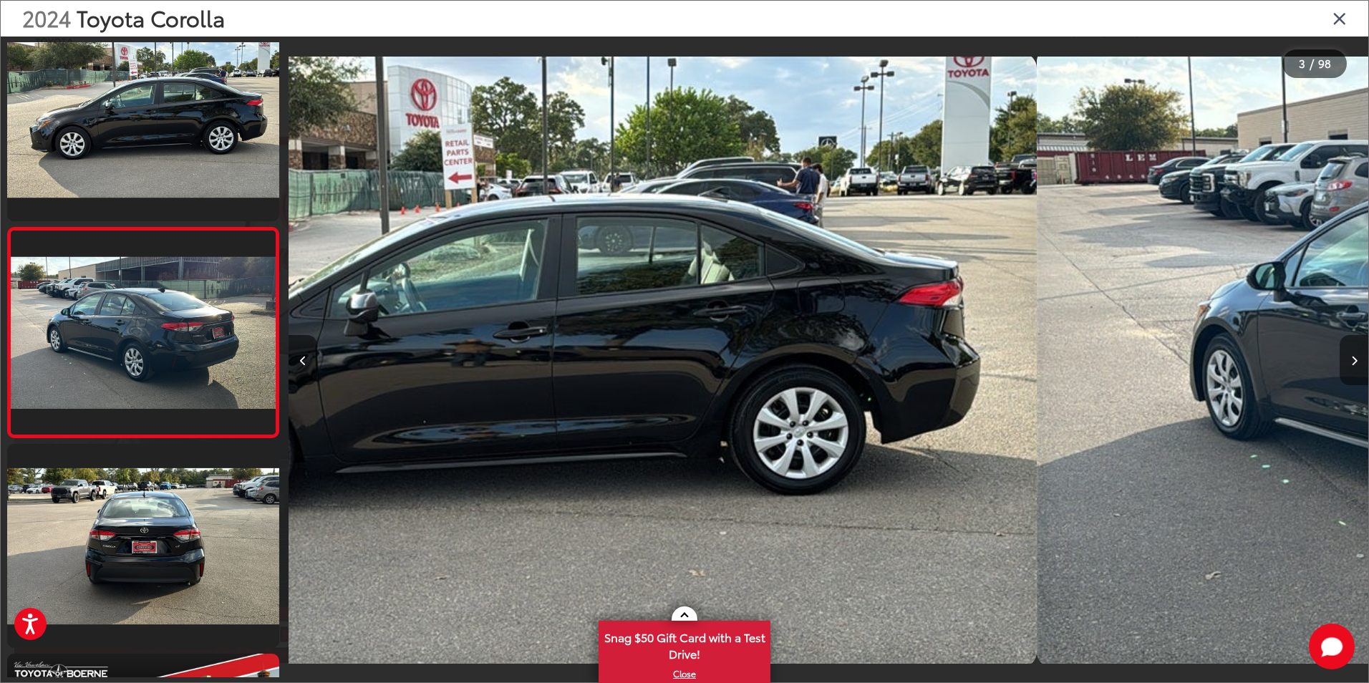
scroll to position [250, 0]
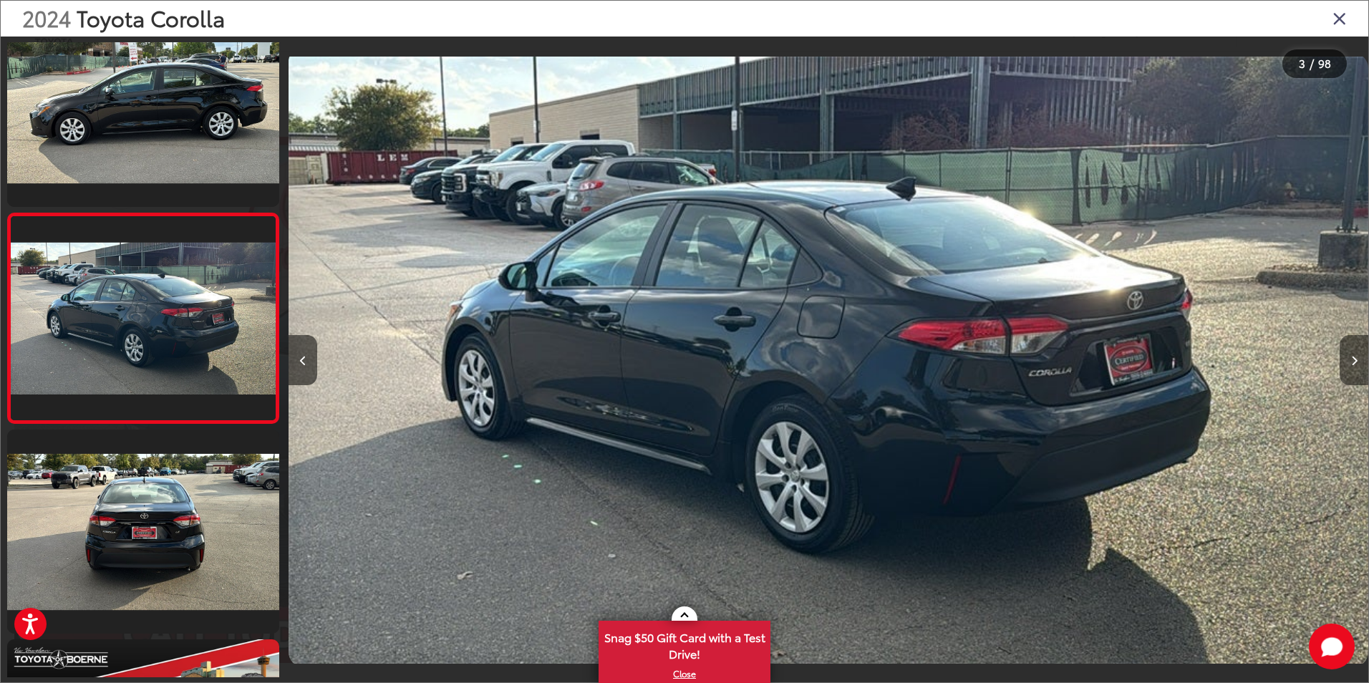
click at [1356, 358] on icon "Next image" at bounding box center [1354, 361] width 6 height 10
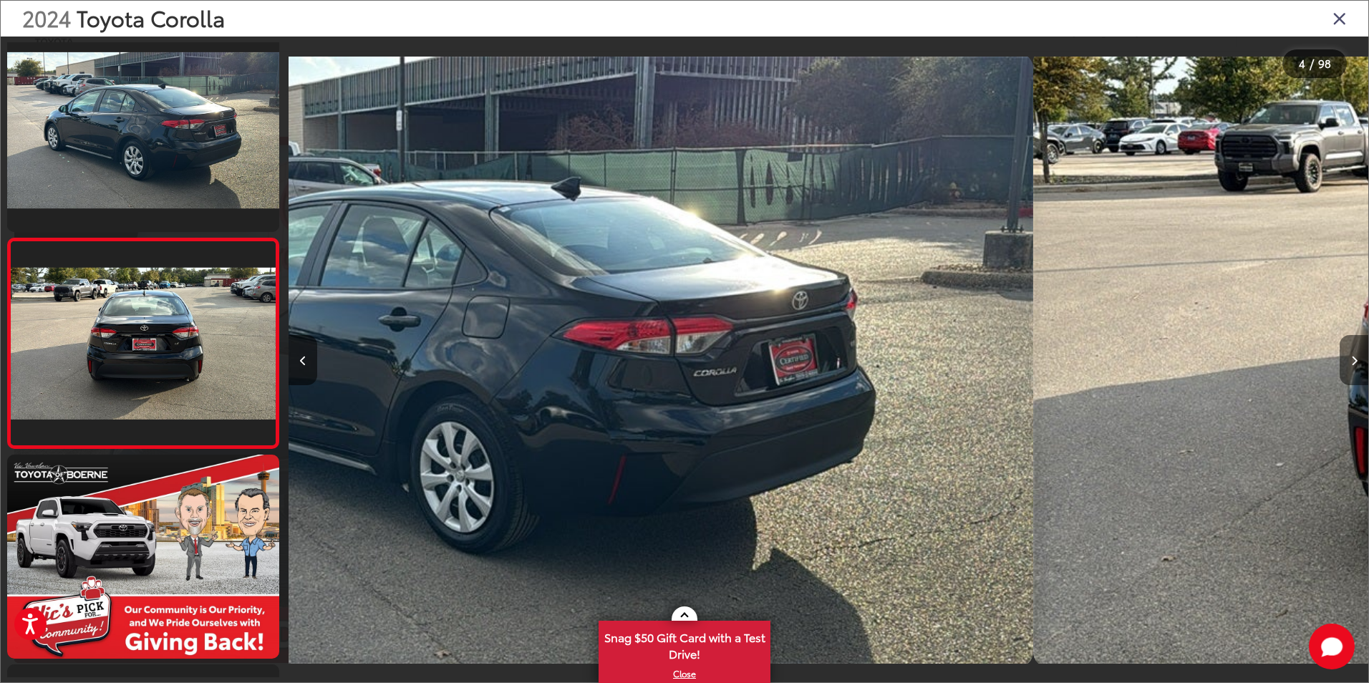
scroll to position [460, 0]
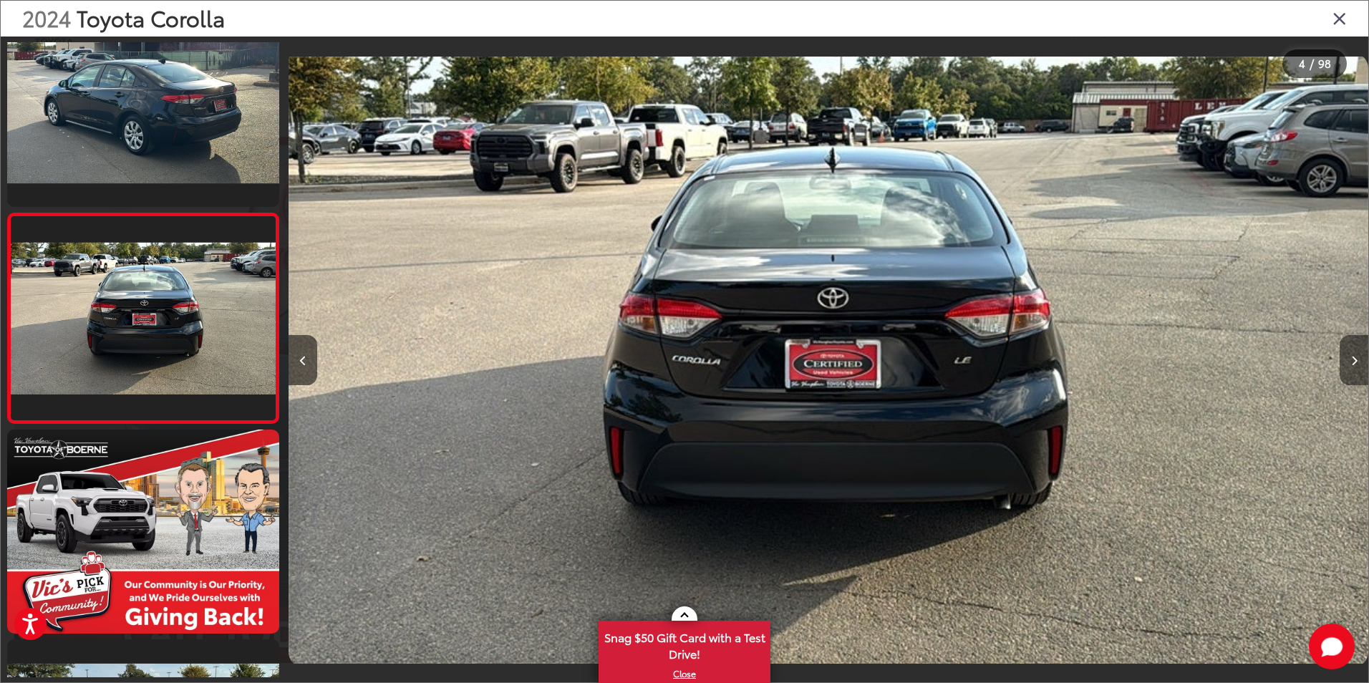
click at [1356, 358] on icon "Next image" at bounding box center [1354, 361] width 6 height 10
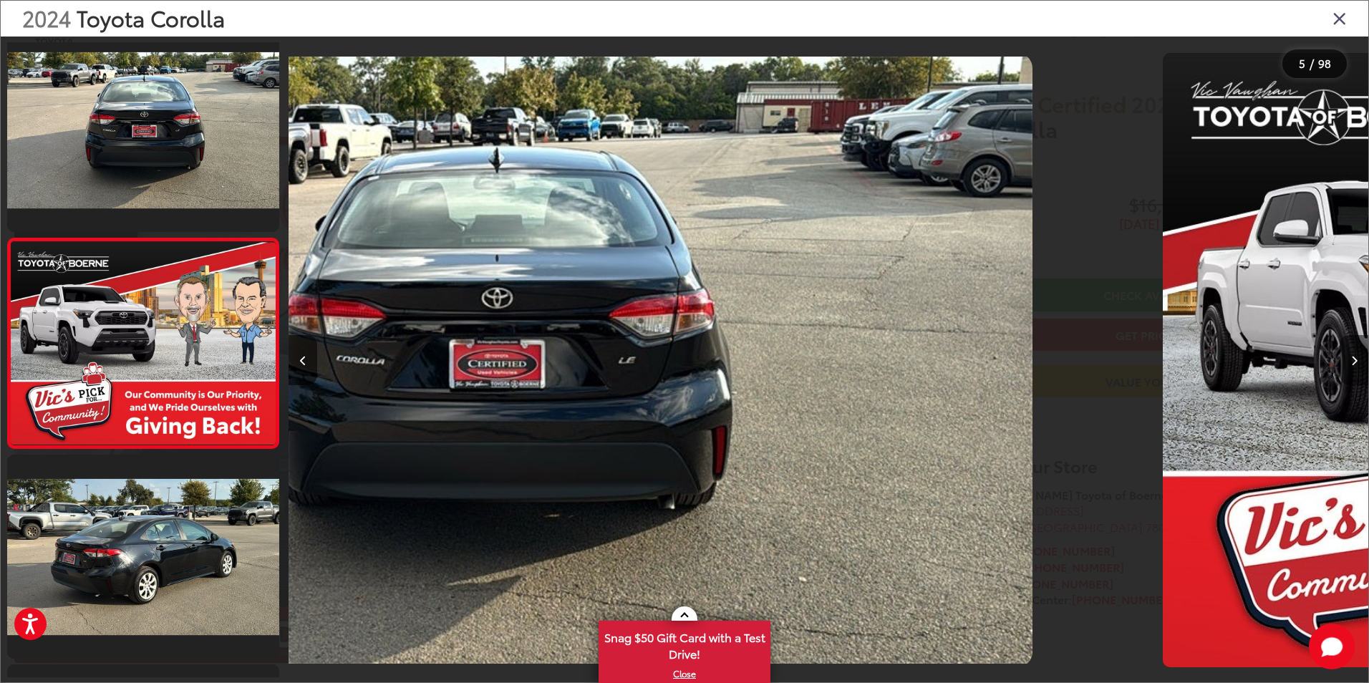
scroll to position [670, 0]
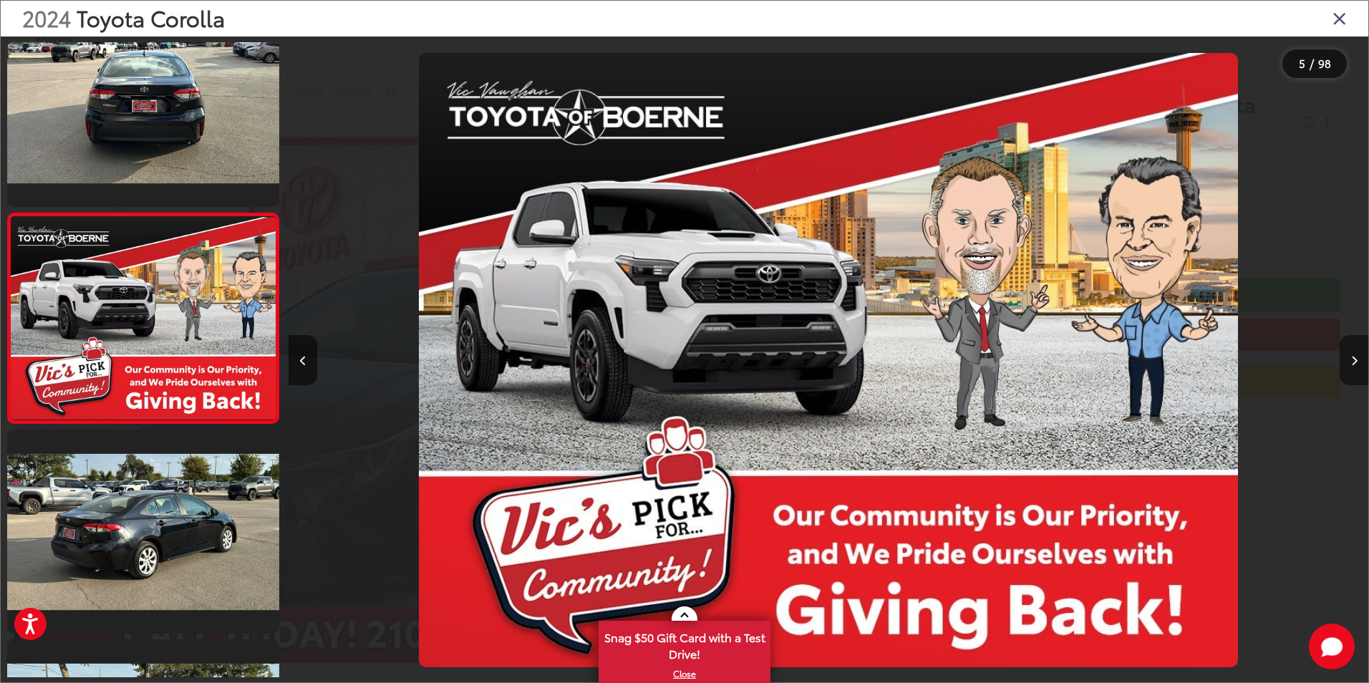
click at [1356, 358] on icon "Next image" at bounding box center [1354, 361] width 6 height 10
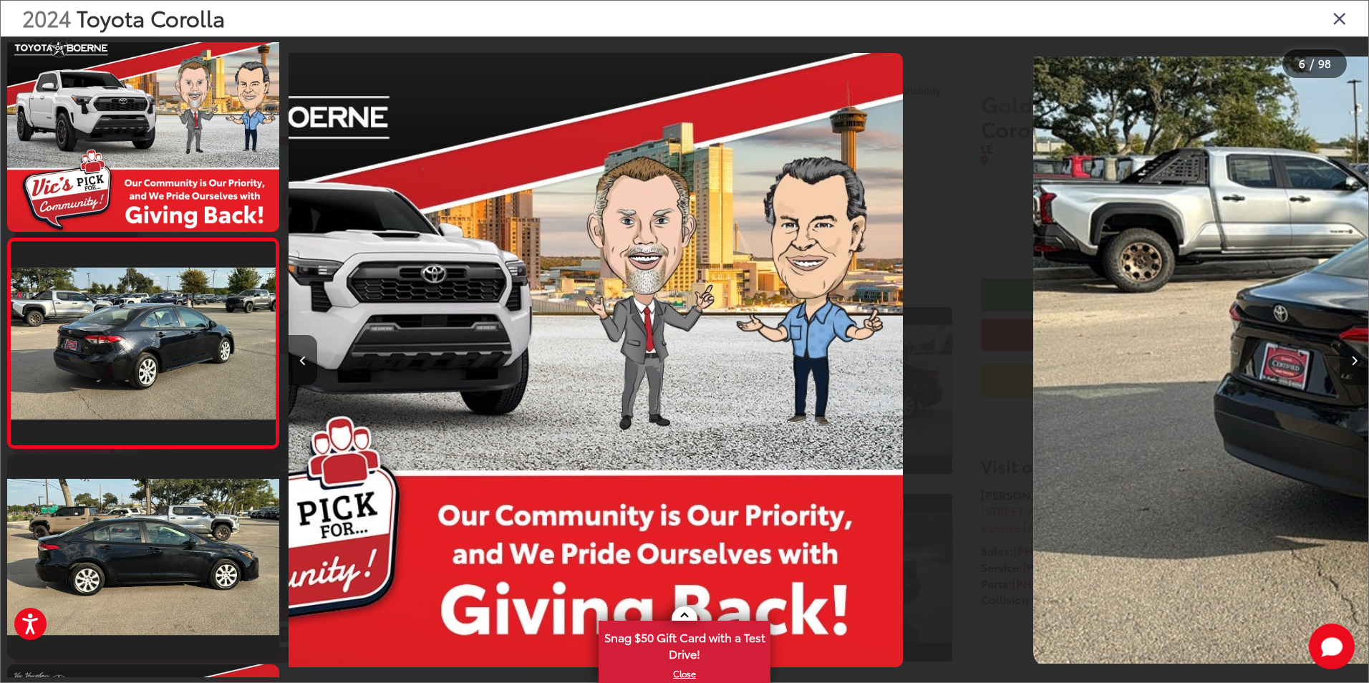
scroll to position [879, 0]
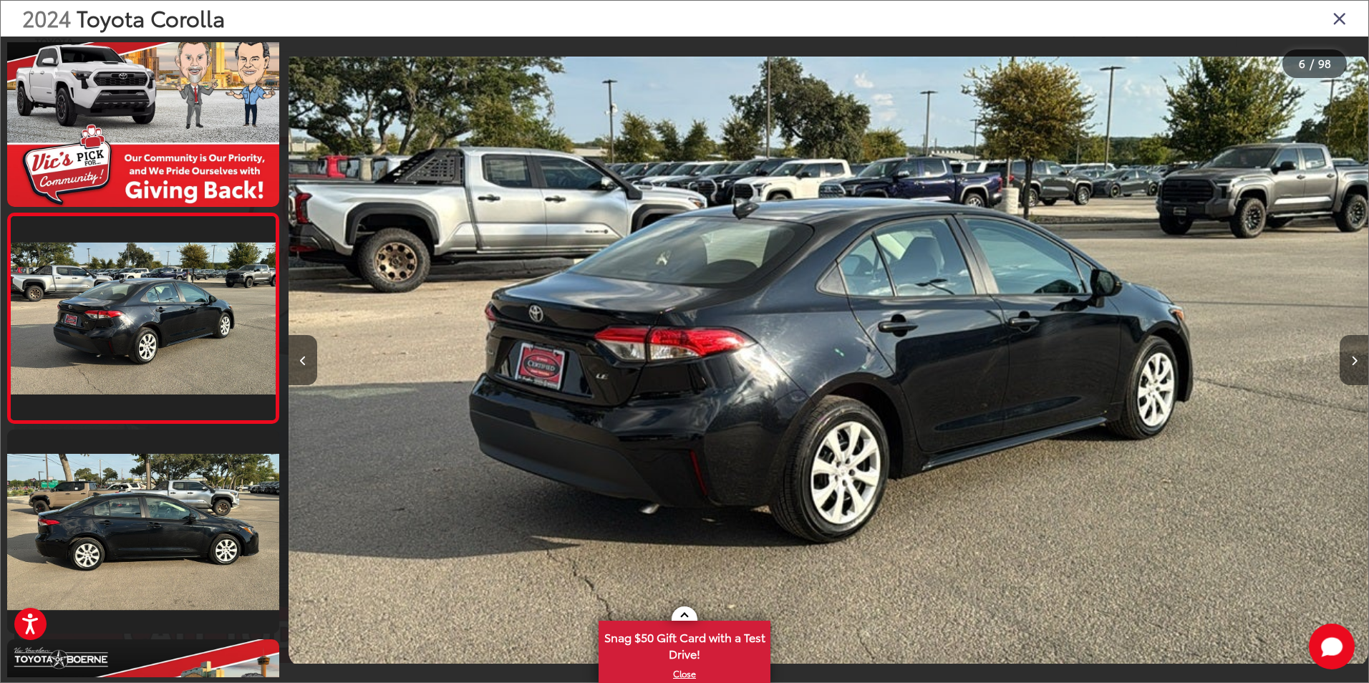
click at [1356, 358] on icon "Next image" at bounding box center [1354, 361] width 6 height 10
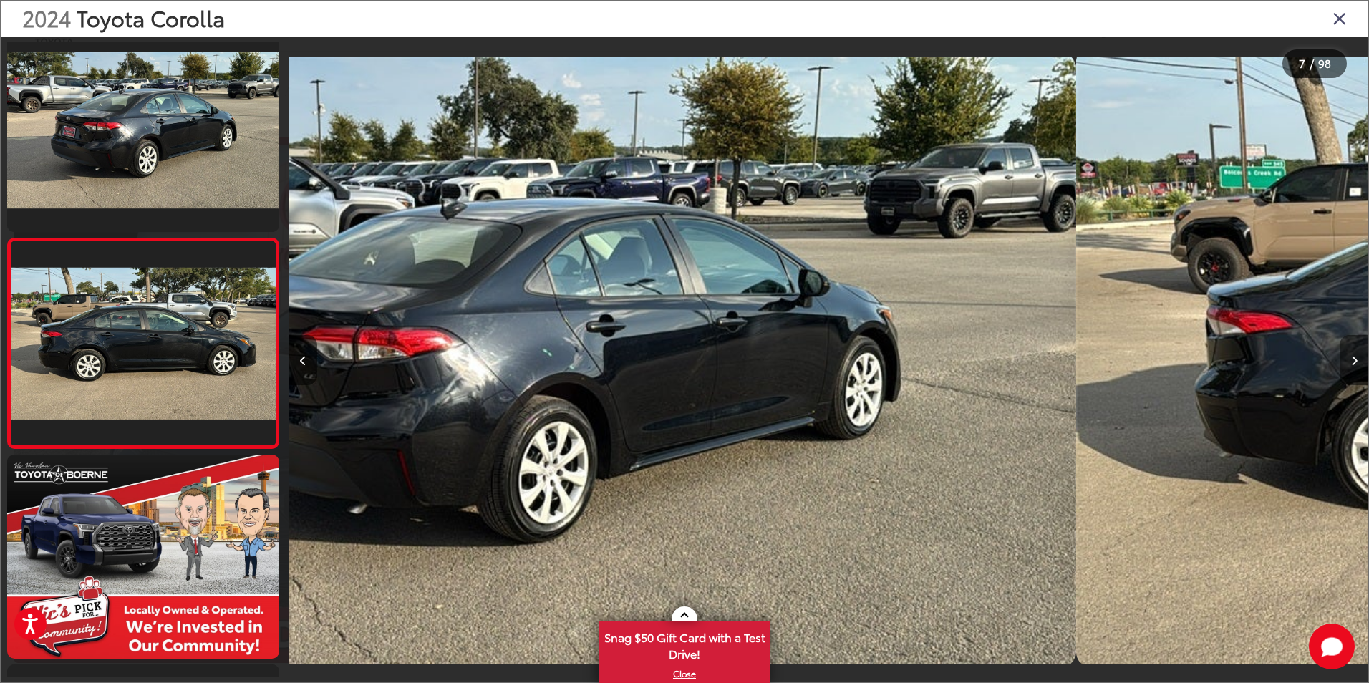
scroll to position [1089, 0]
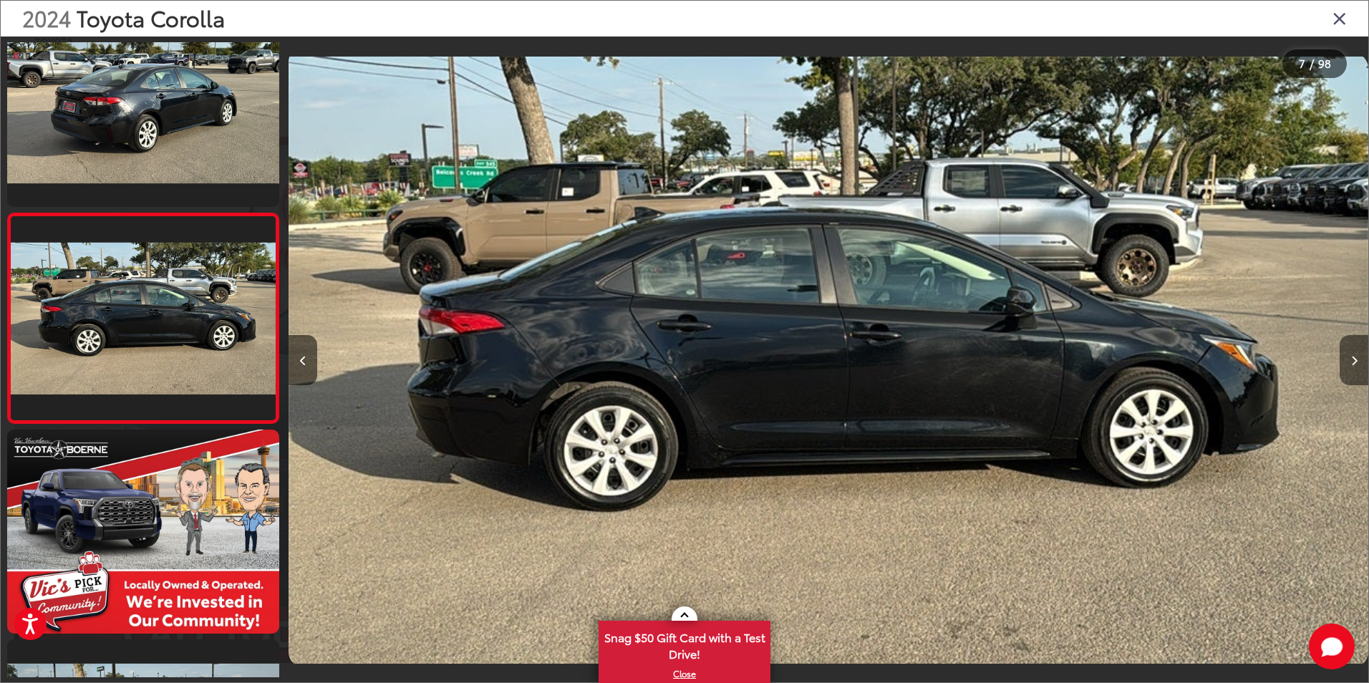
click at [1356, 358] on icon "Next image" at bounding box center [1354, 361] width 6 height 10
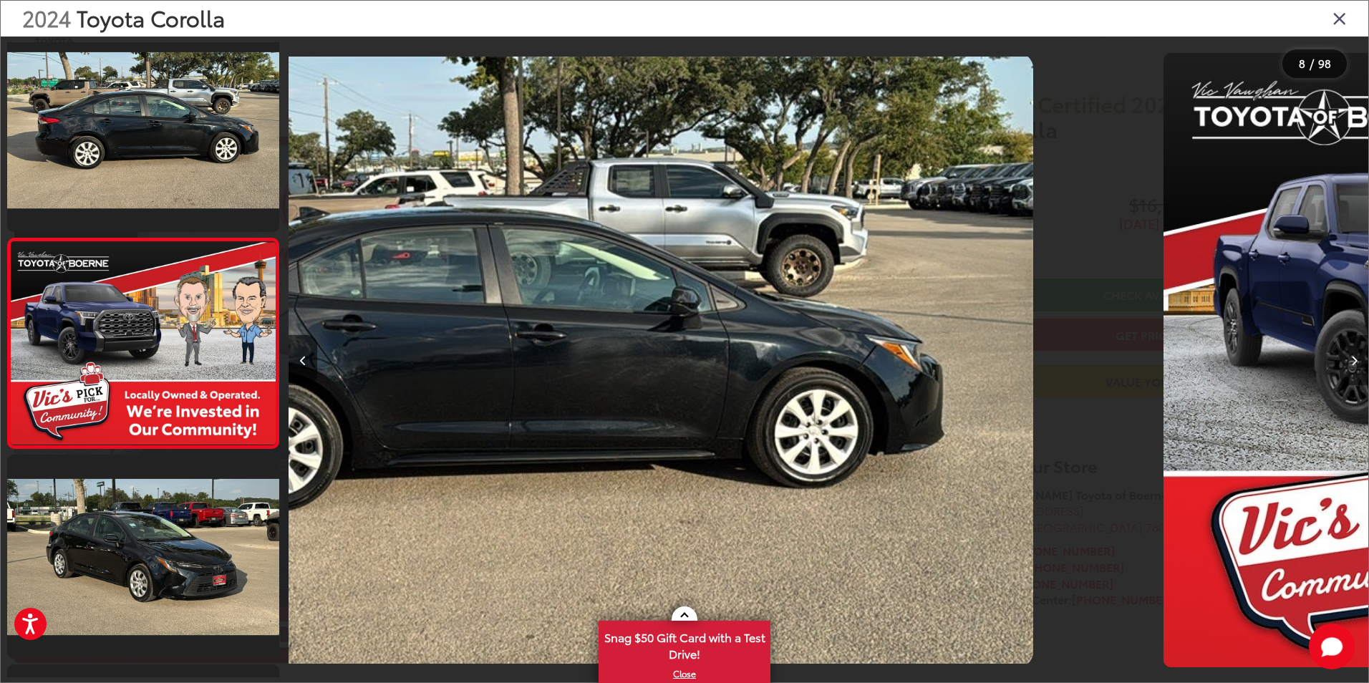
scroll to position [1299, 0]
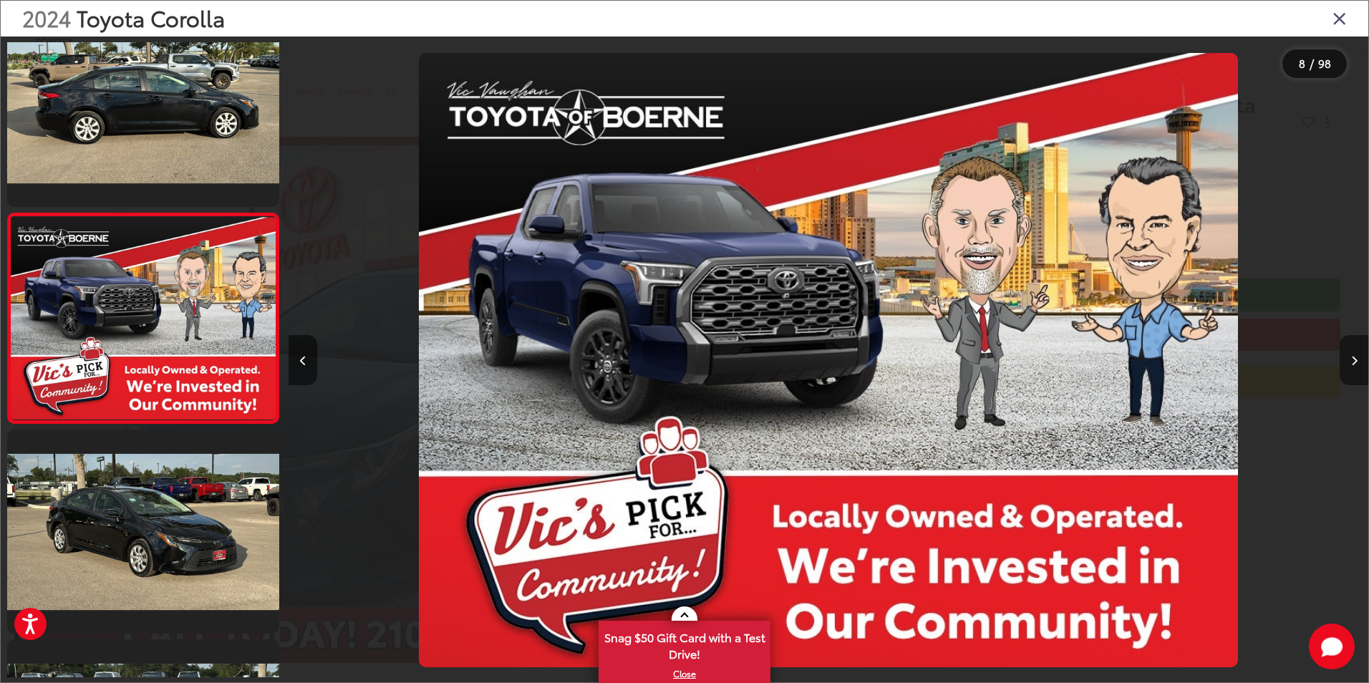
click at [1356, 358] on icon "Next image" at bounding box center [1354, 361] width 6 height 10
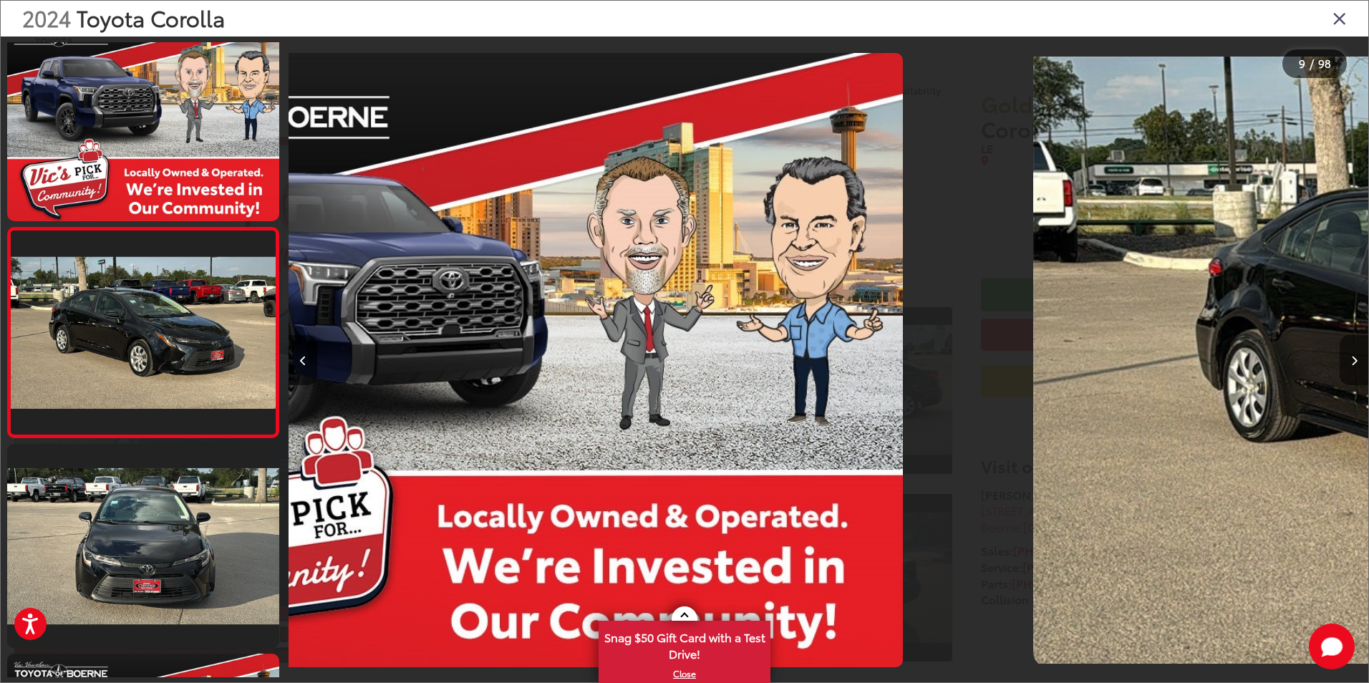
scroll to position [1509, 0]
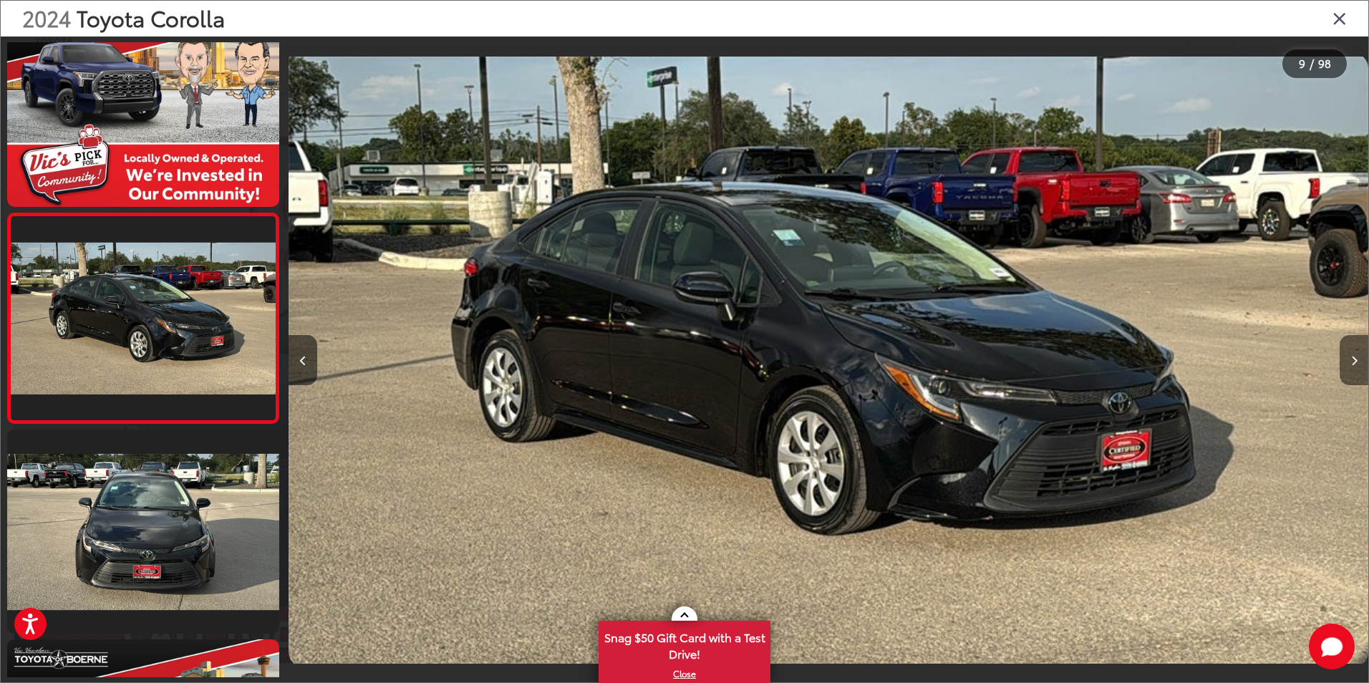
click at [1356, 358] on icon "Next image" at bounding box center [1354, 361] width 6 height 10
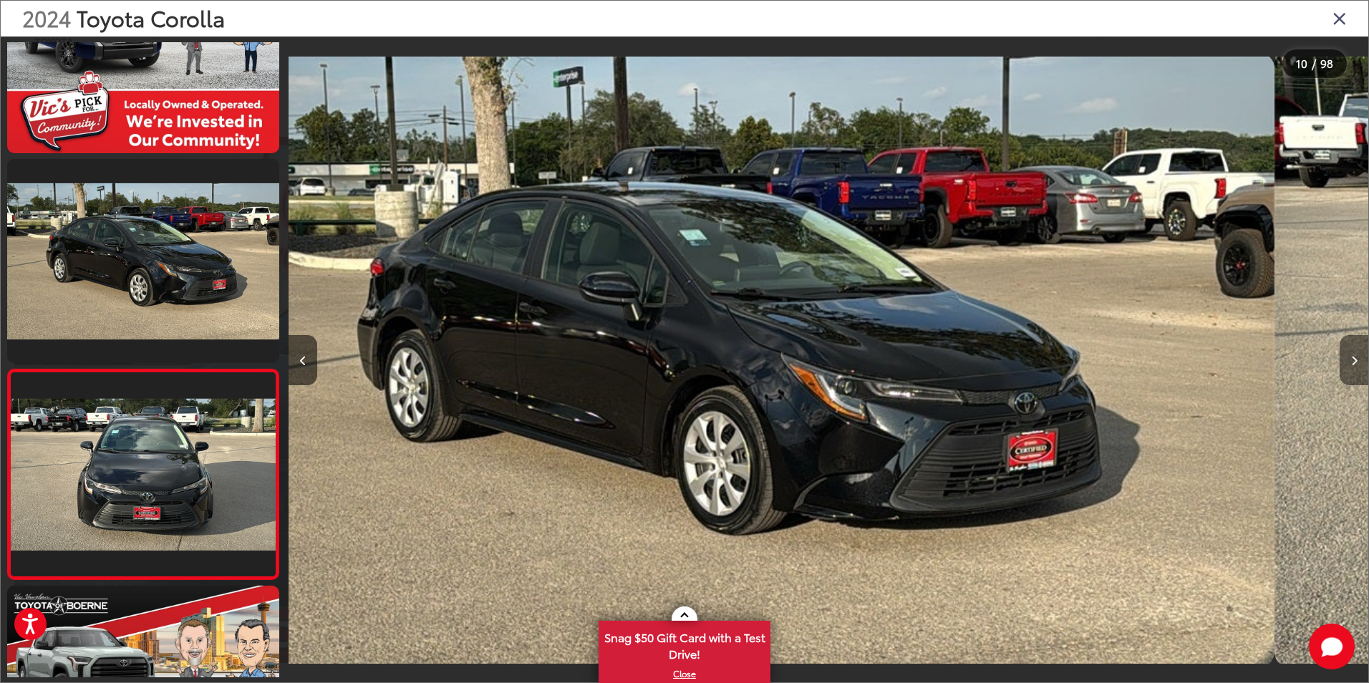
scroll to position [0, 0]
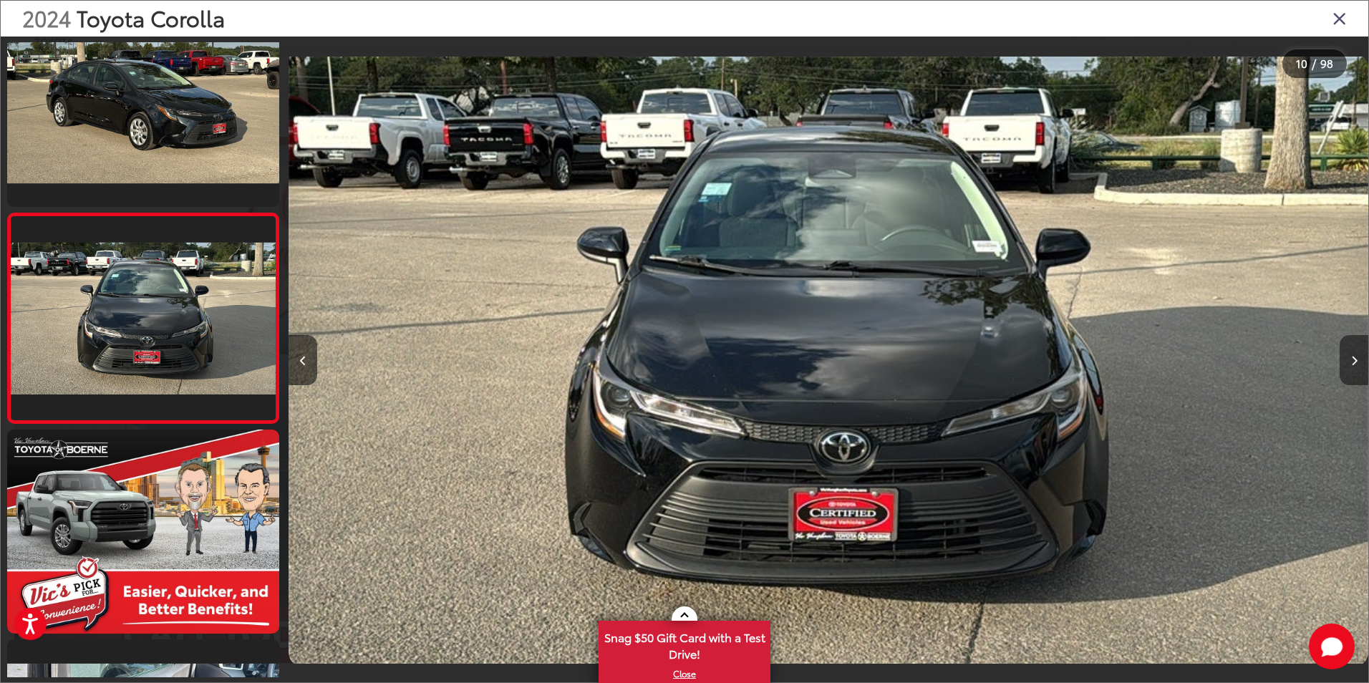
click at [1356, 358] on icon "Next image" at bounding box center [1354, 361] width 6 height 10
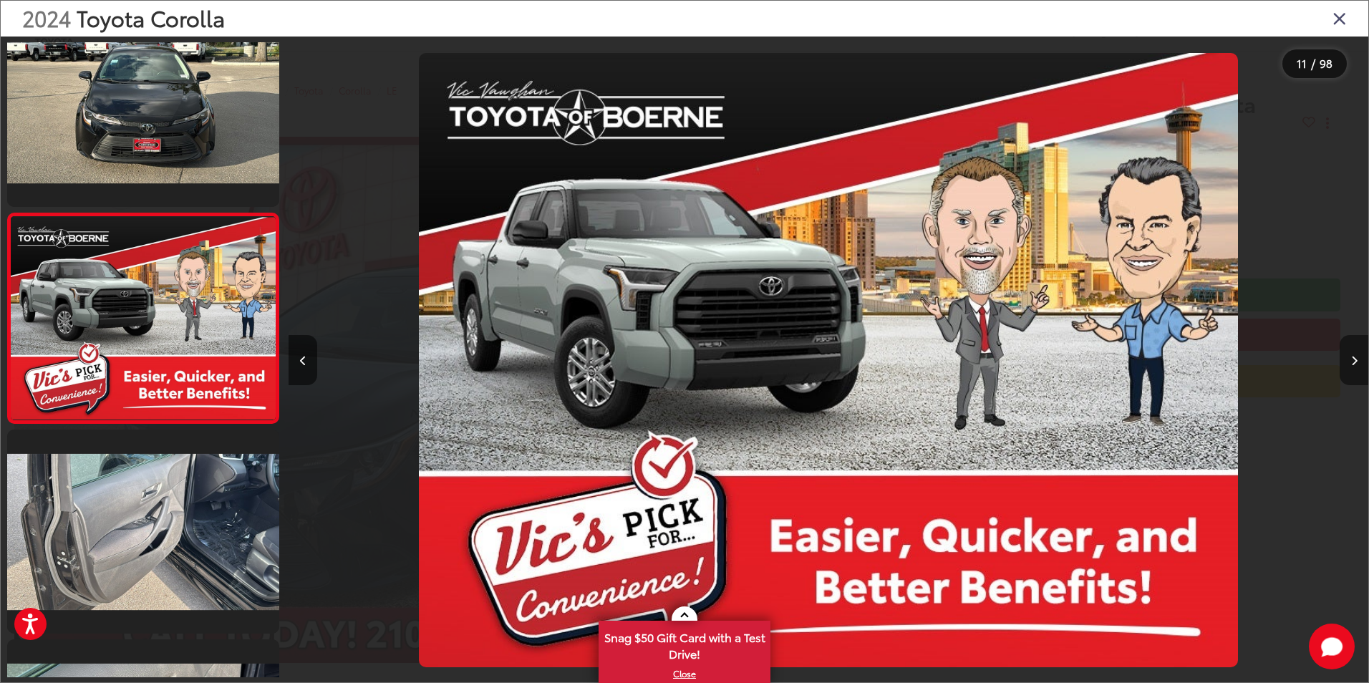
click at [1356, 358] on icon "Next image" at bounding box center [1354, 361] width 6 height 10
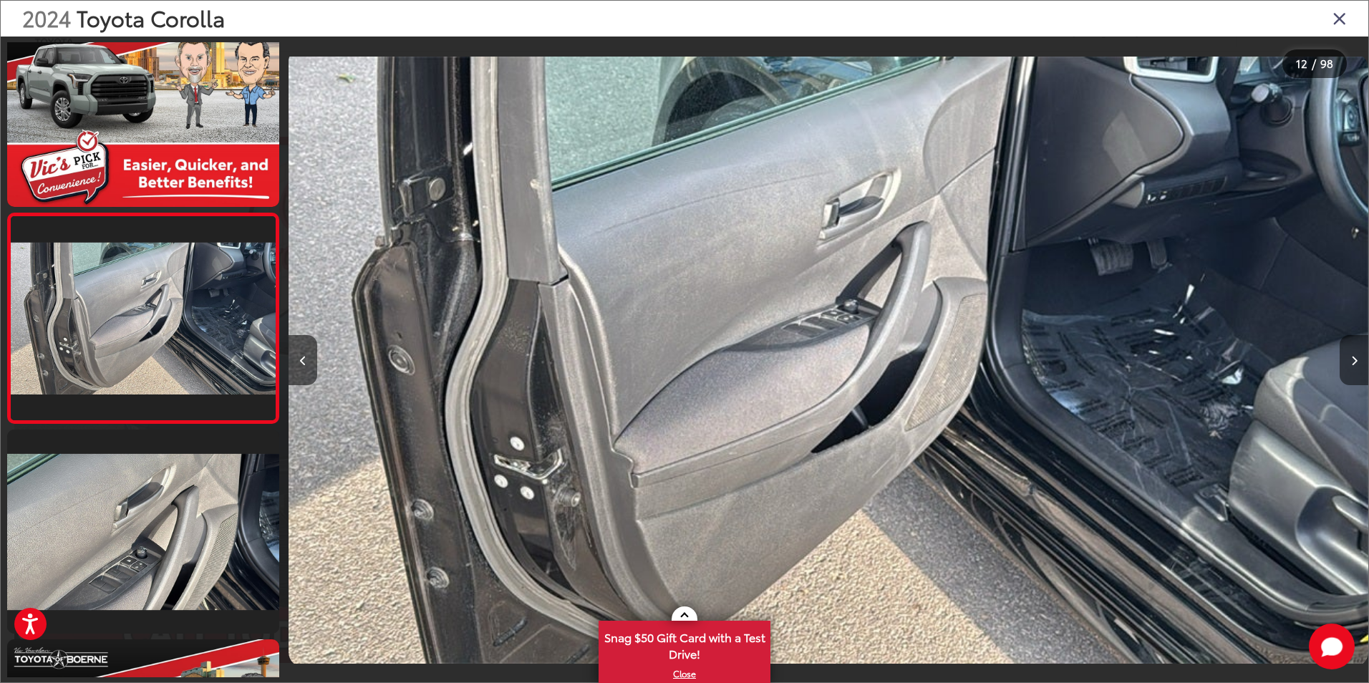
click at [1356, 358] on icon "Next image" at bounding box center [1354, 361] width 6 height 10
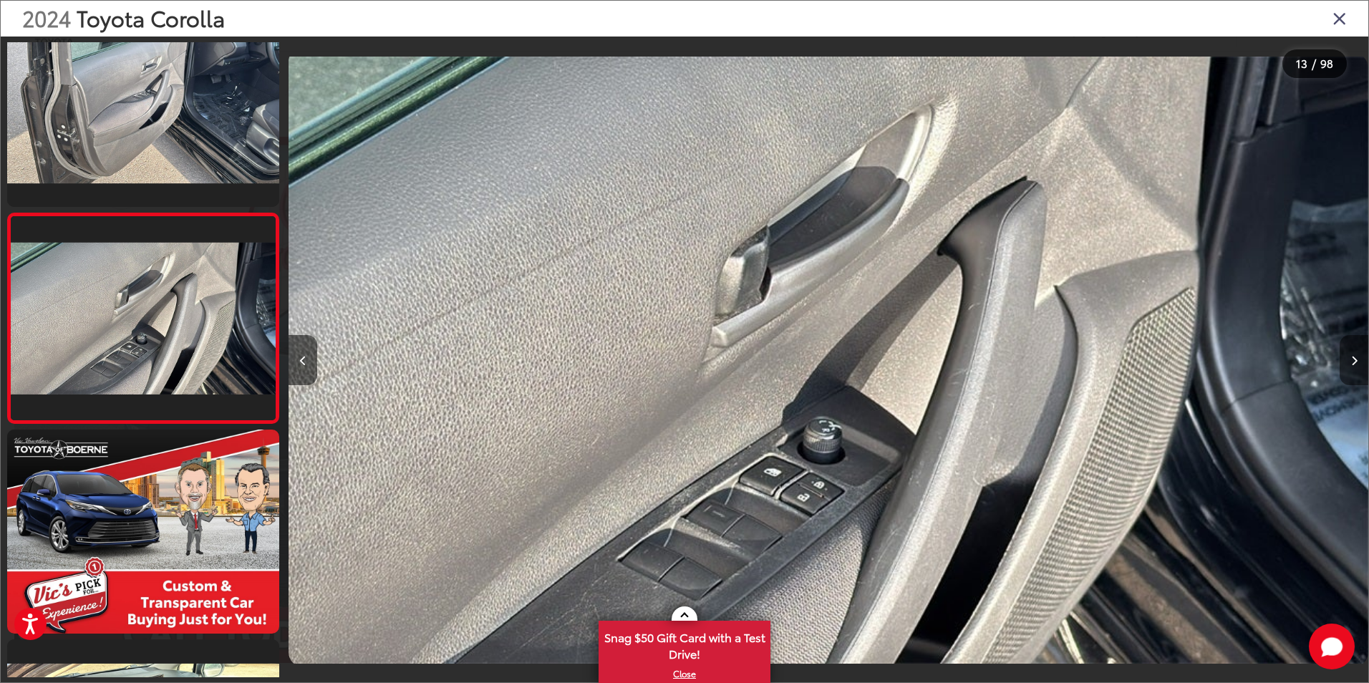
click at [1356, 358] on icon "Next image" at bounding box center [1354, 361] width 6 height 10
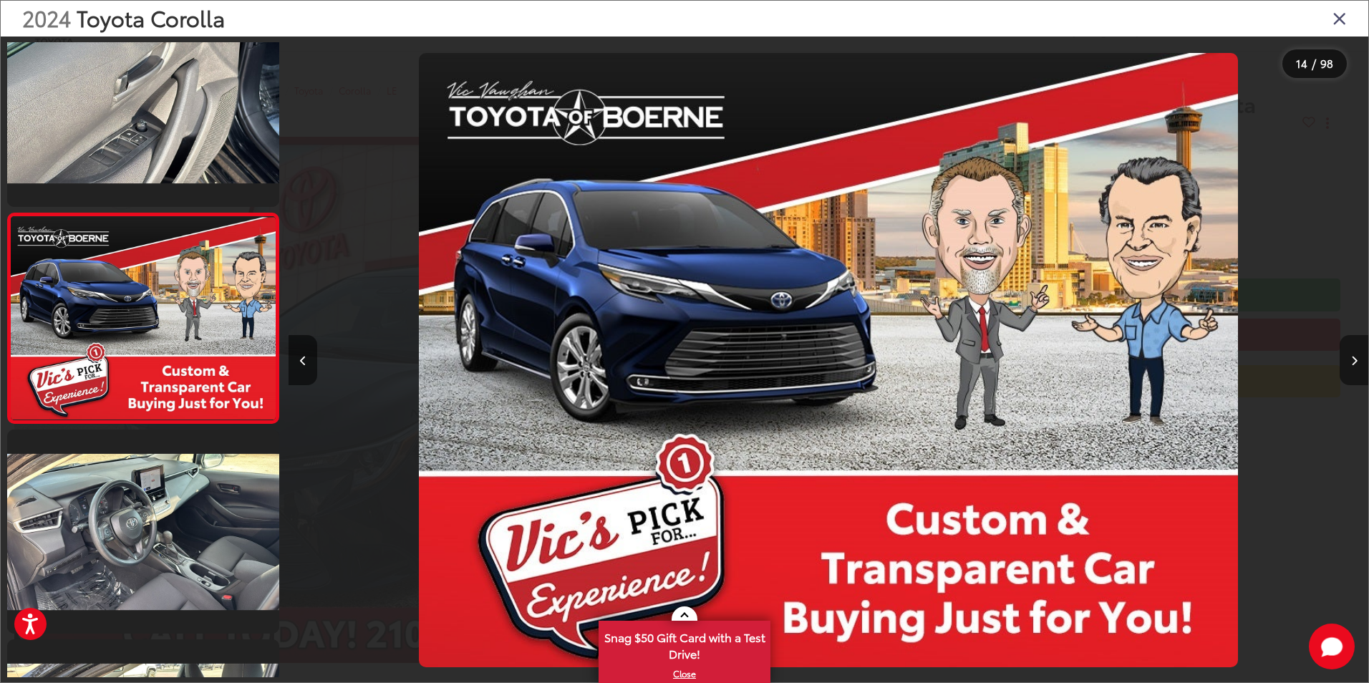
click at [1356, 358] on icon "Next image" at bounding box center [1354, 361] width 6 height 10
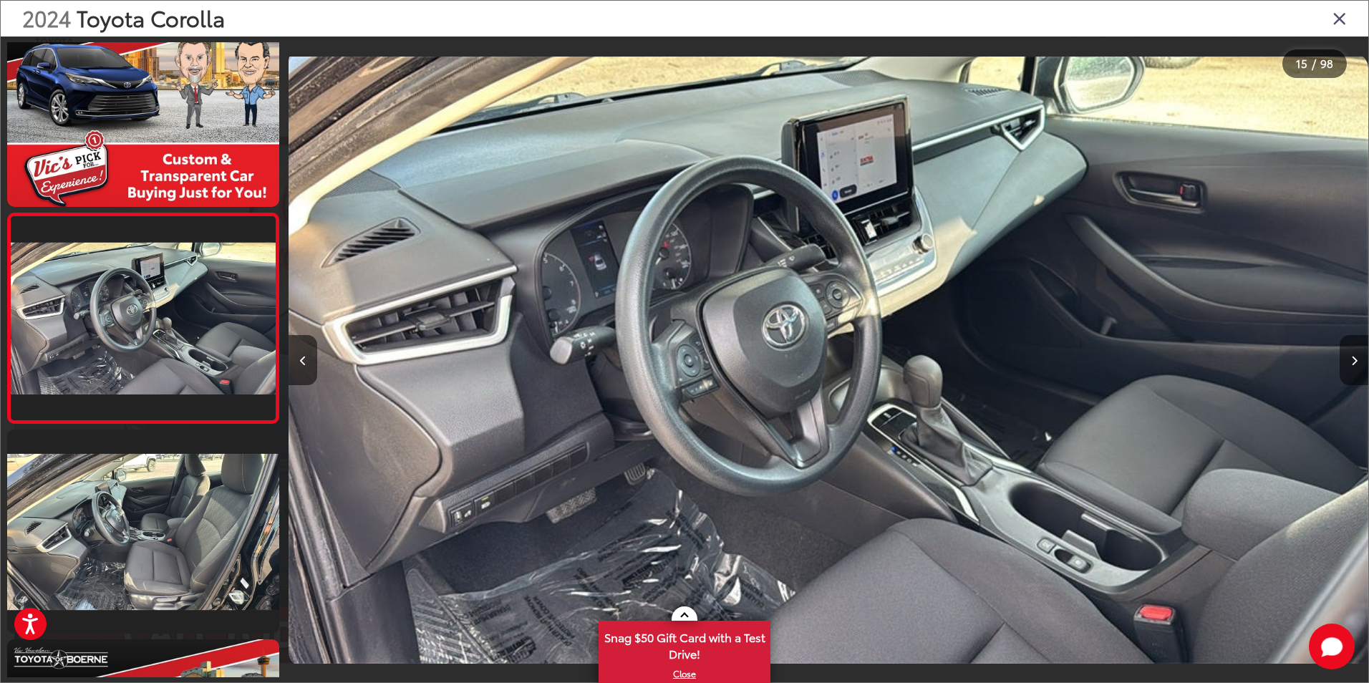
click at [1357, 358] on icon "Next image" at bounding box center [1354, 361] width 6 height 10
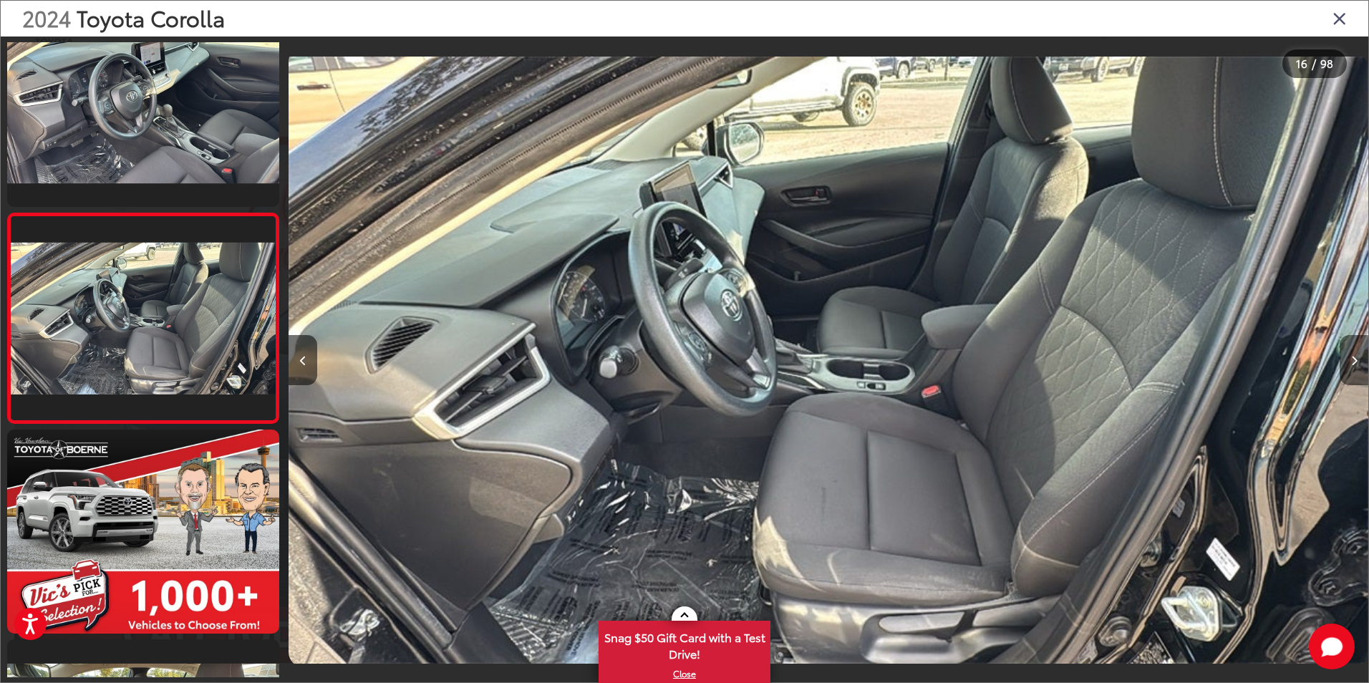
click at [1357, 358] on icon "Next image" at bounding box center [1354, 361] width 6 height 10
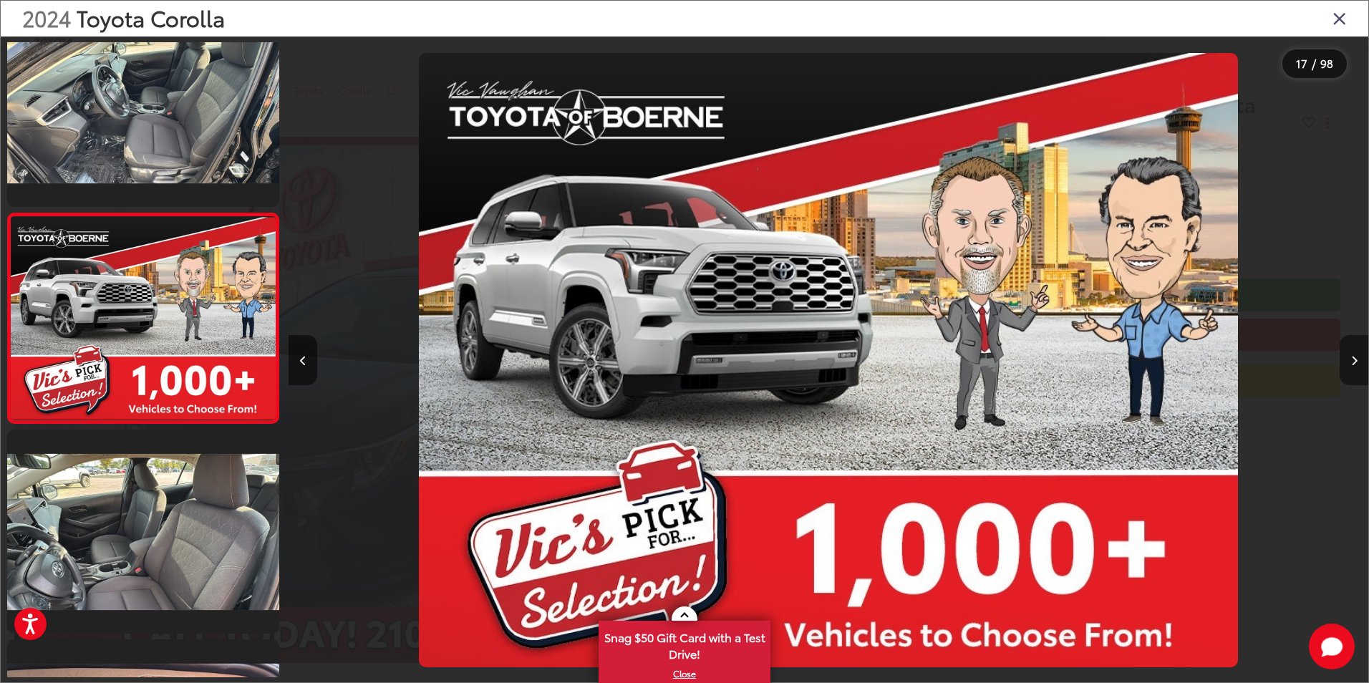
click at [1357, 358] on icon "Next image" at bounding box center [1354, 361] width 6 height 10
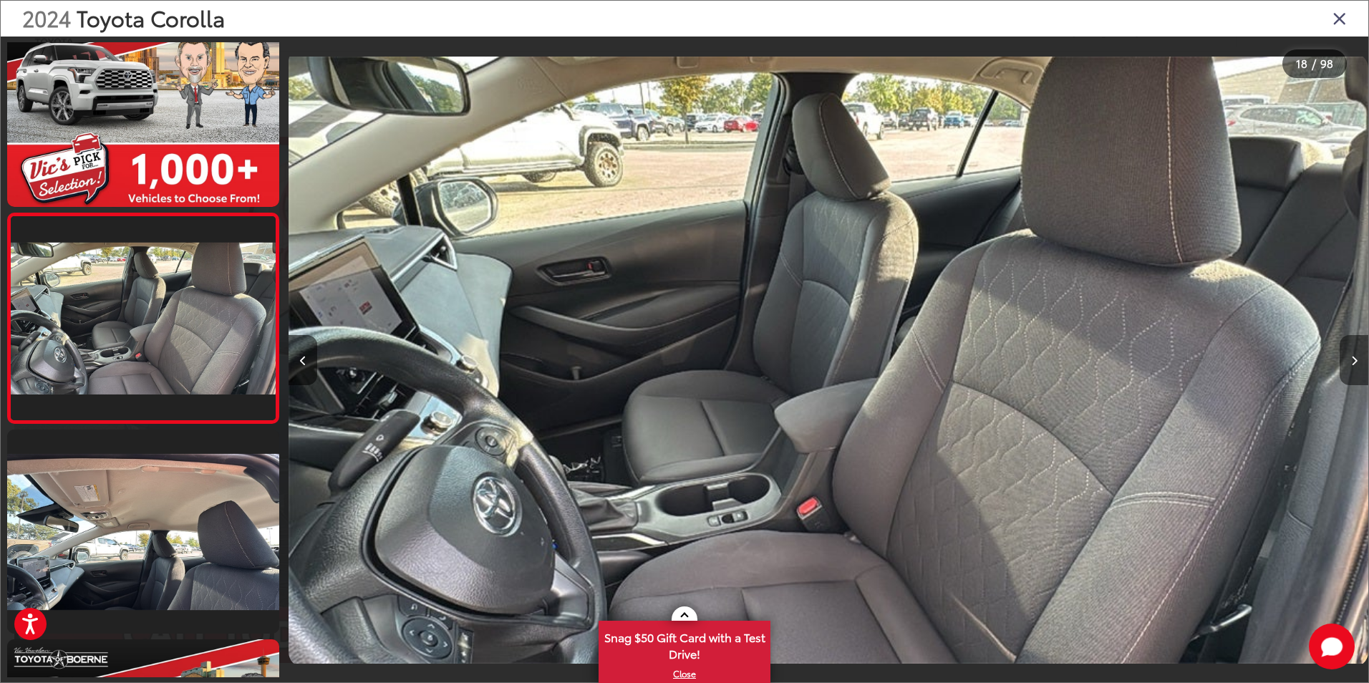
click at [1357, 358] on icon "Next image" at bounding box center [1354, 361] width 6 height 10
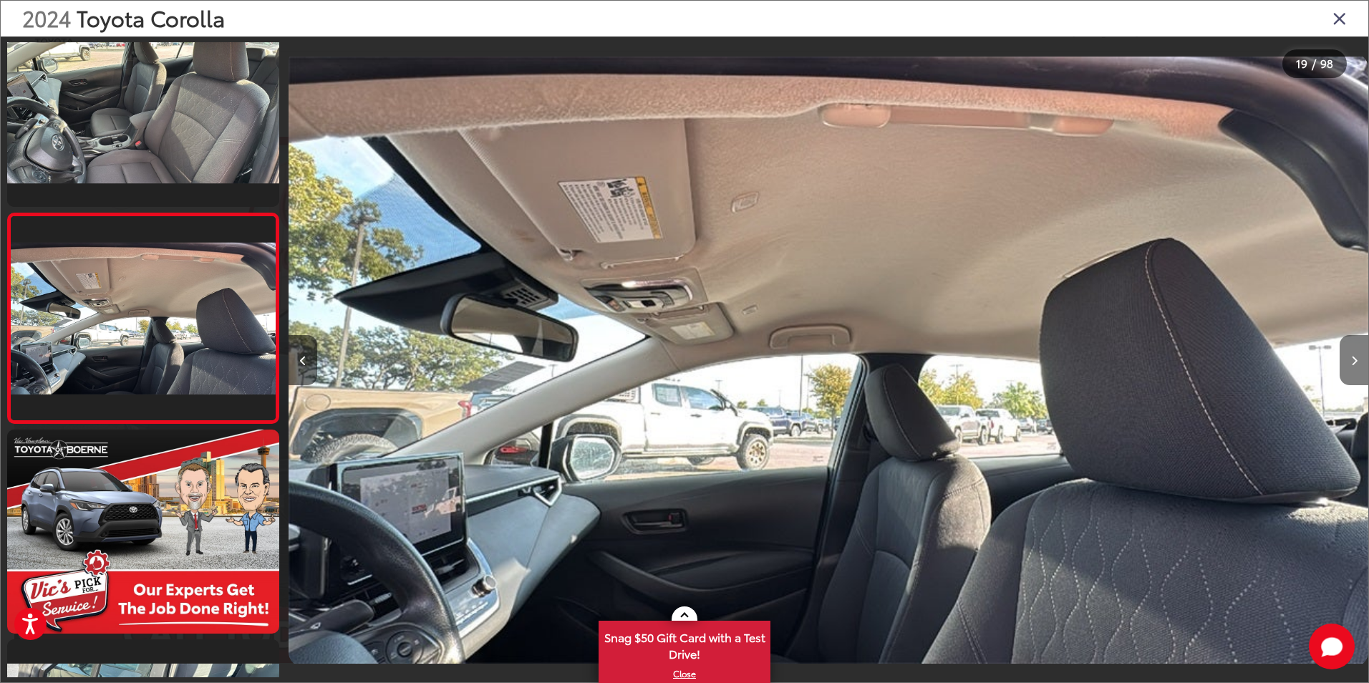
click at [1357, 358] on icon "Next image" at bounding box center [1354, 361] width 6 height 10
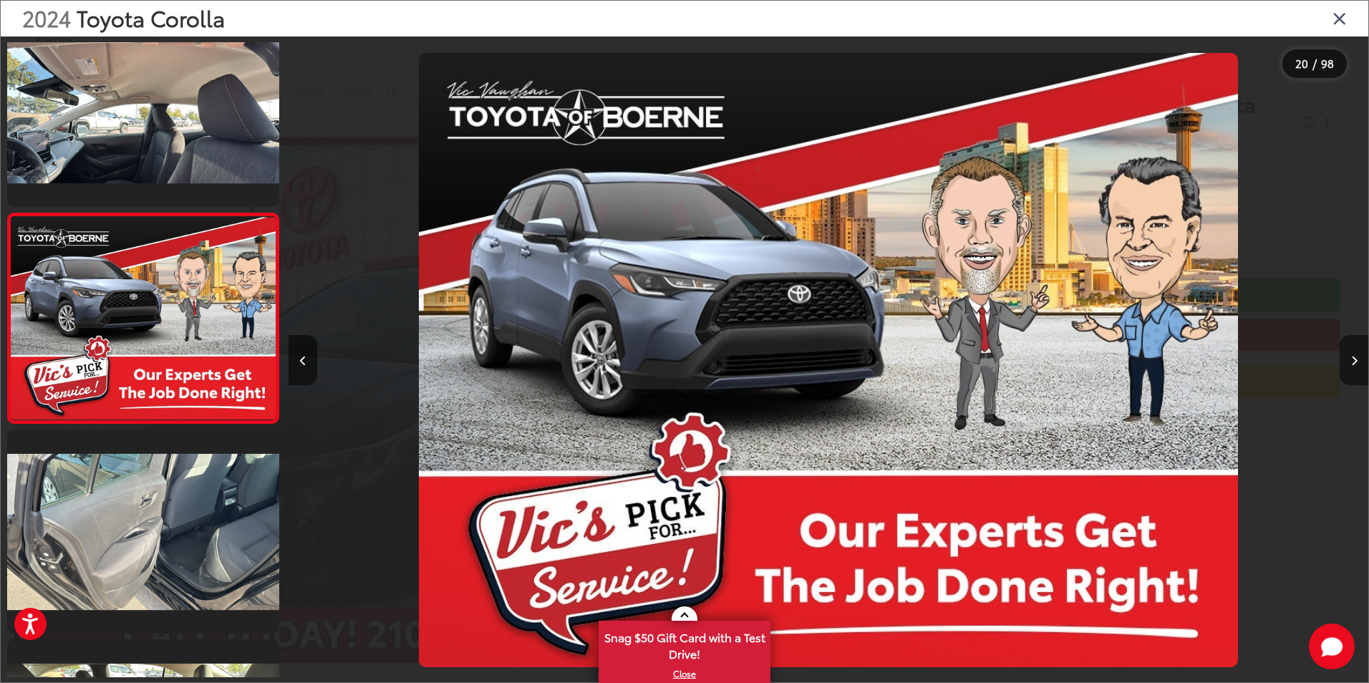
click at [1357, 358] on icon "Next image" at bounding box center [1354, 361] width 6 height 10
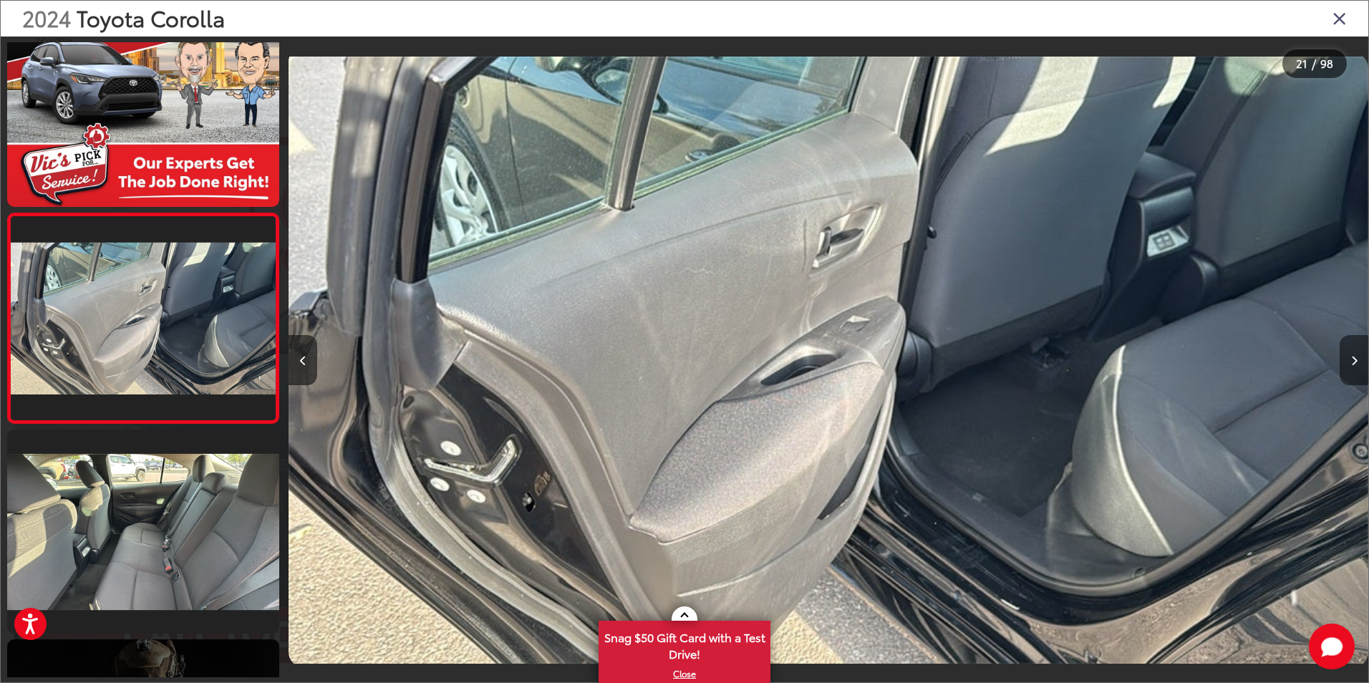
click at [1357, 358] on icon "Next image" at bounding box center [1354, 361] width 6 height 10
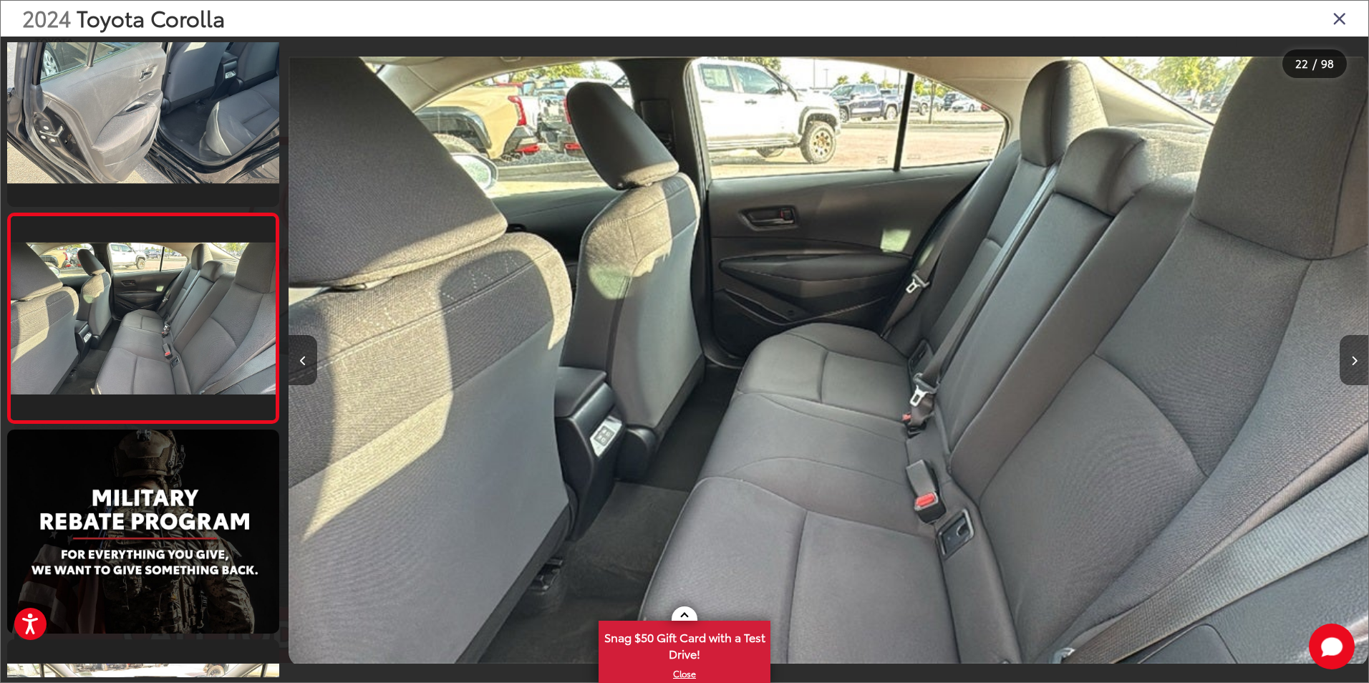
click at [1357, 358] on icon "Next image" at bounding box center [1354, 361] width 6 height 10
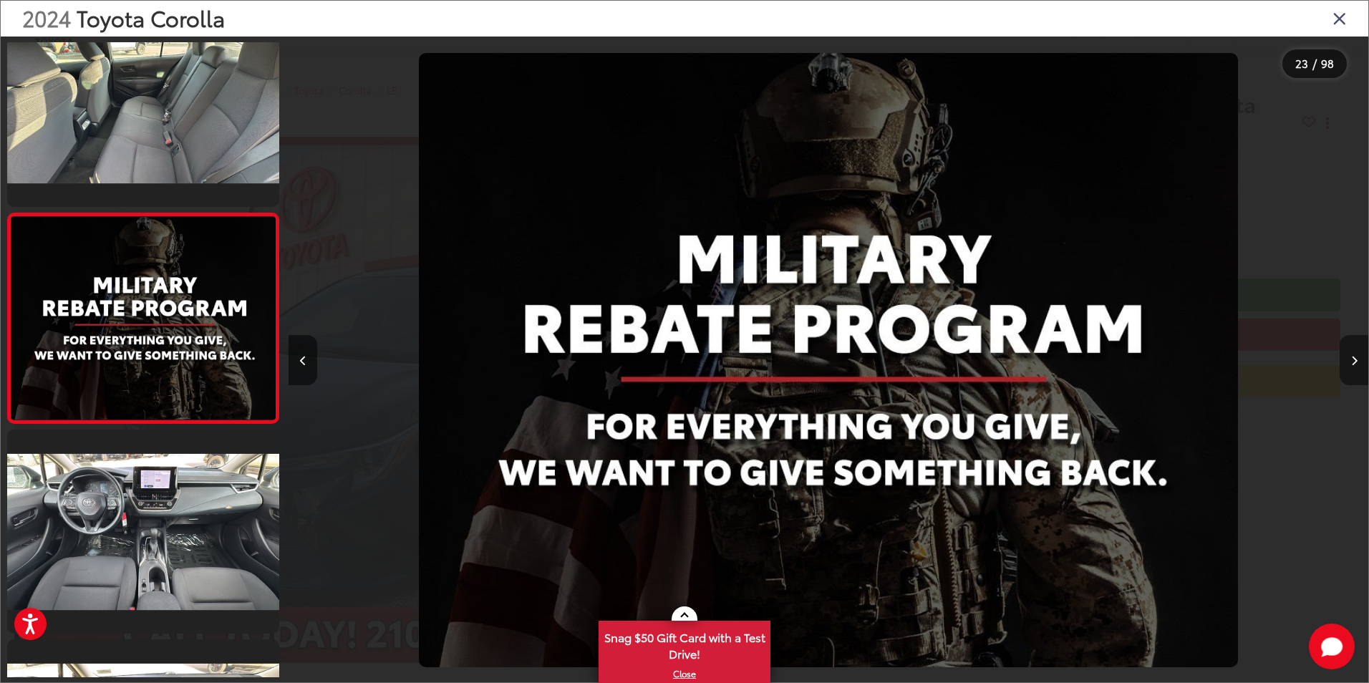
click at [1357, 358] on icon "Next image" at bounding box center [1354, 361] width 6 height 10
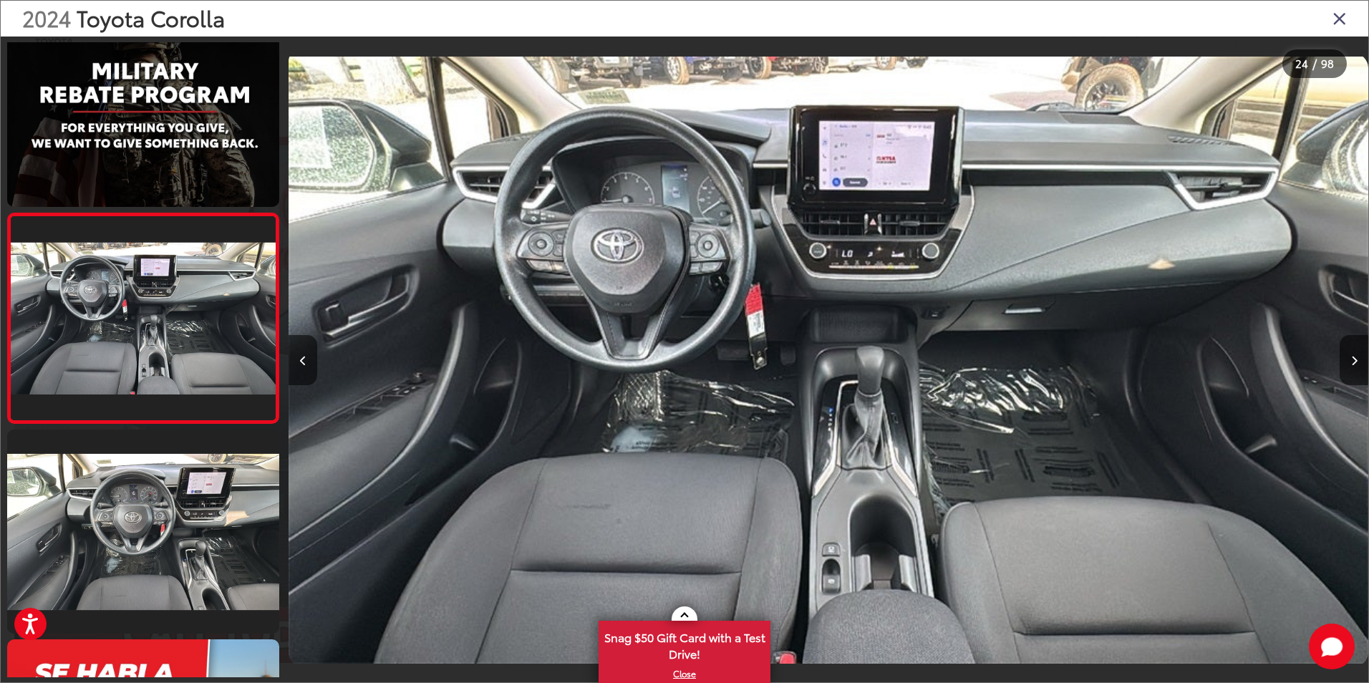
click at [904, 155] on img "2024 Toyota Corolla LE 23" at bounding box center [829, 360] width 1080 height 615
click at [1358, 363] on button "Next image" at bounding box center [1354, 360] width 29 height 50
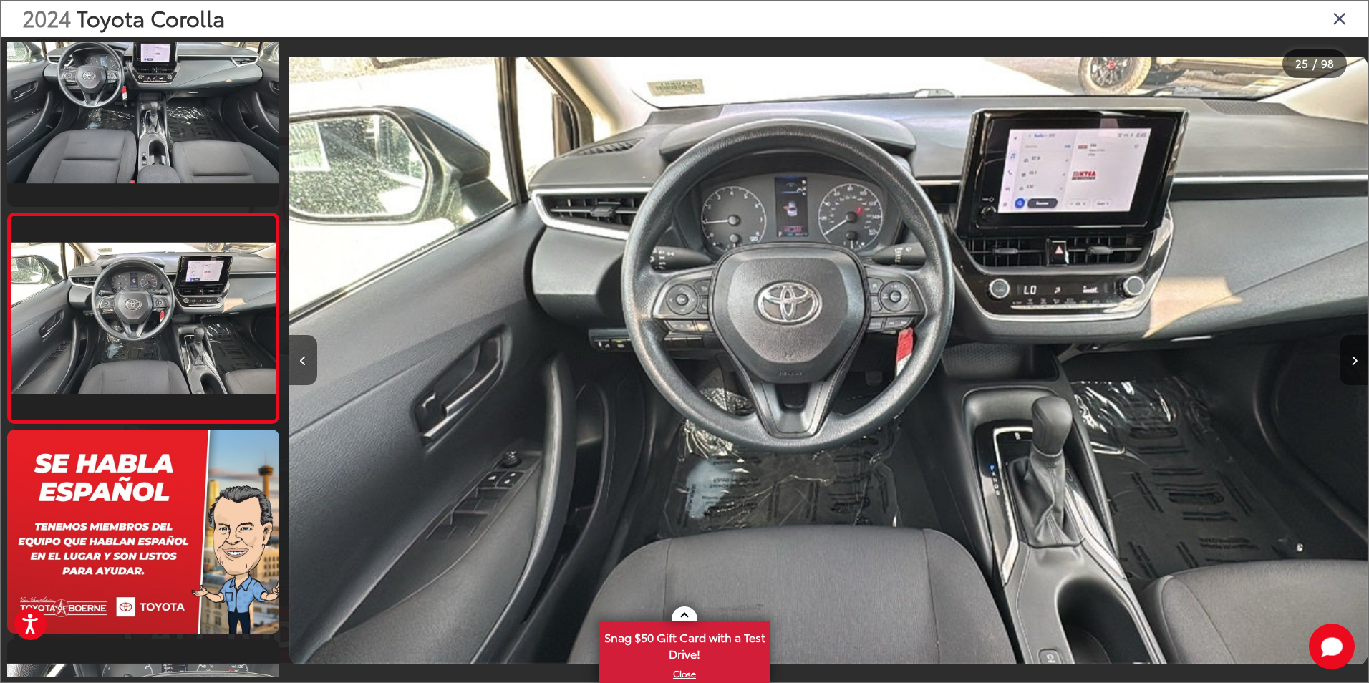
click at [1358, 363] on button "Next image" at bounding box center [1354, 360] width 29 height 50
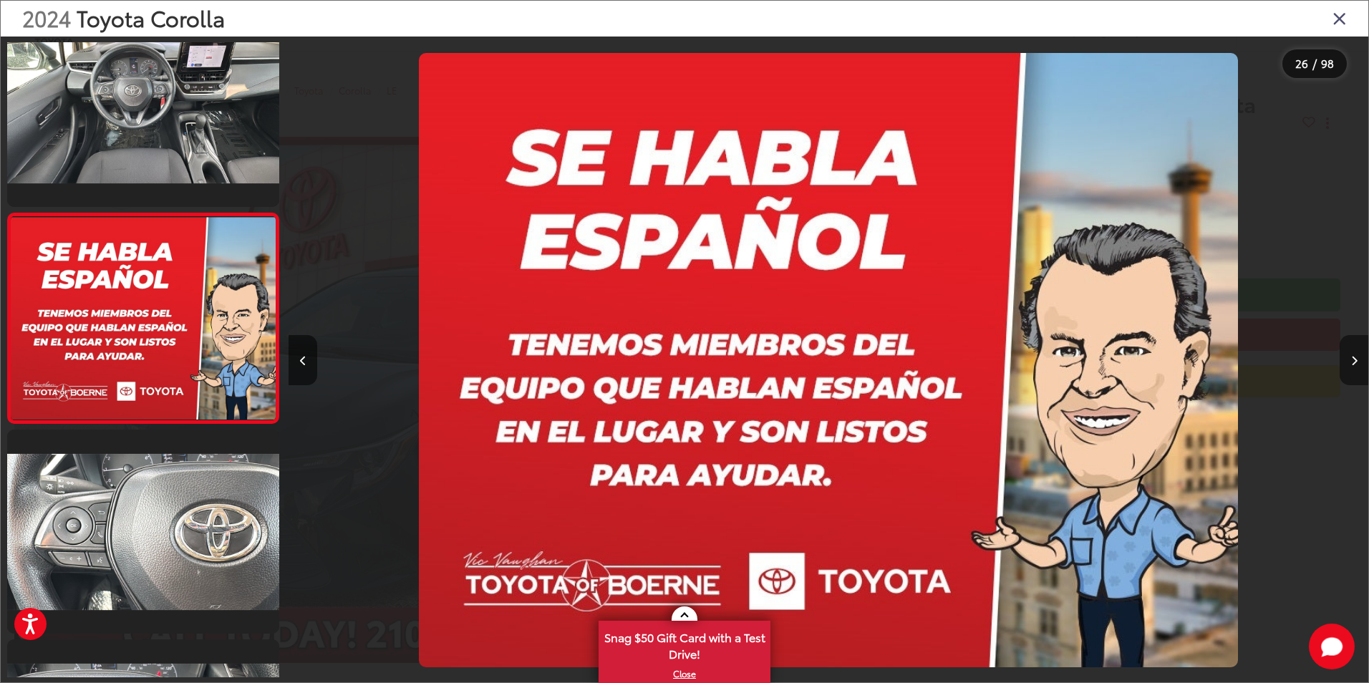
click at [1358, 363] on button "Next image" at bounding box center [1354, 360] width 29 height 50
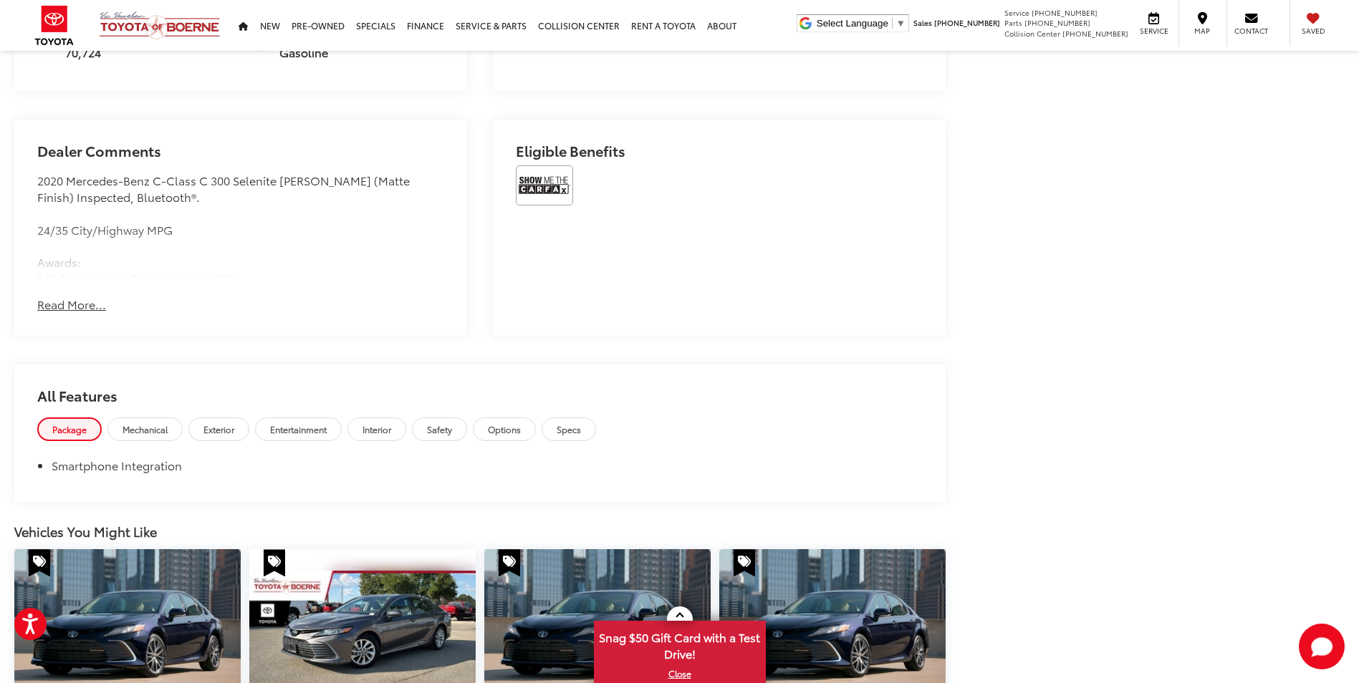
scroll to position [859, 0]
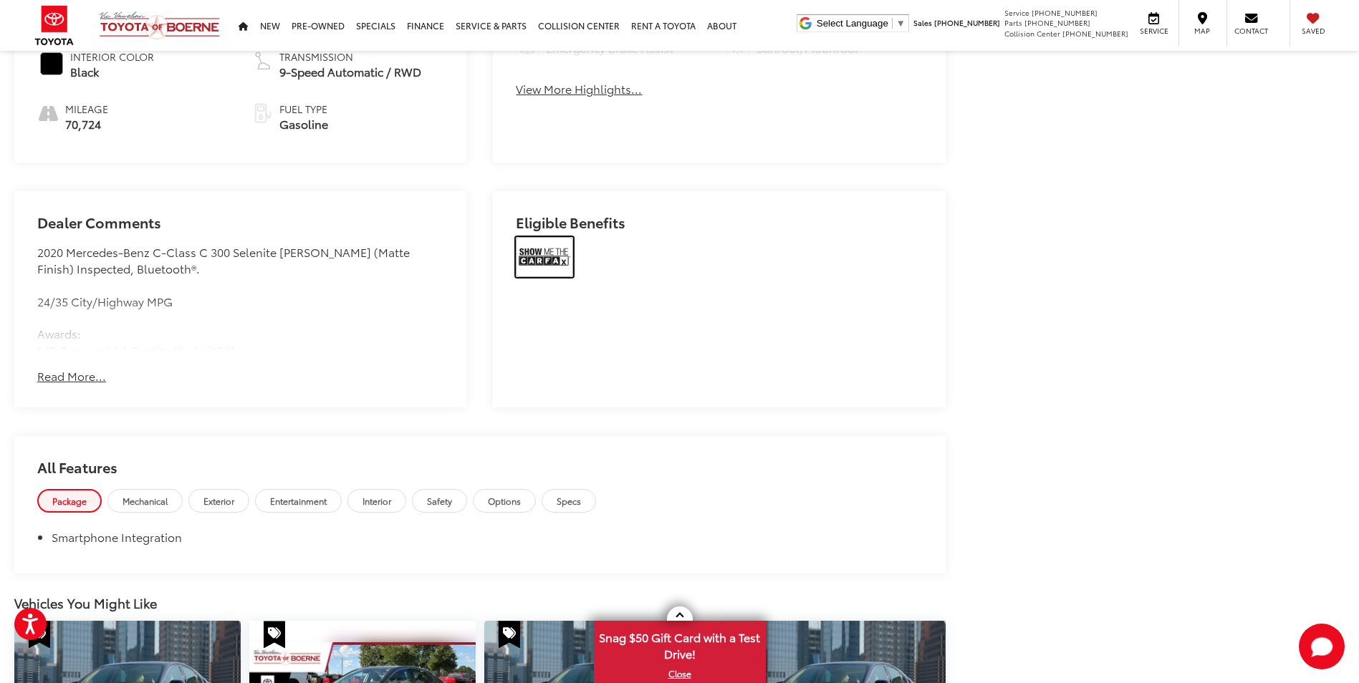
click at [557, 258] on img at bounding box center [544, 257] width 57 height 40
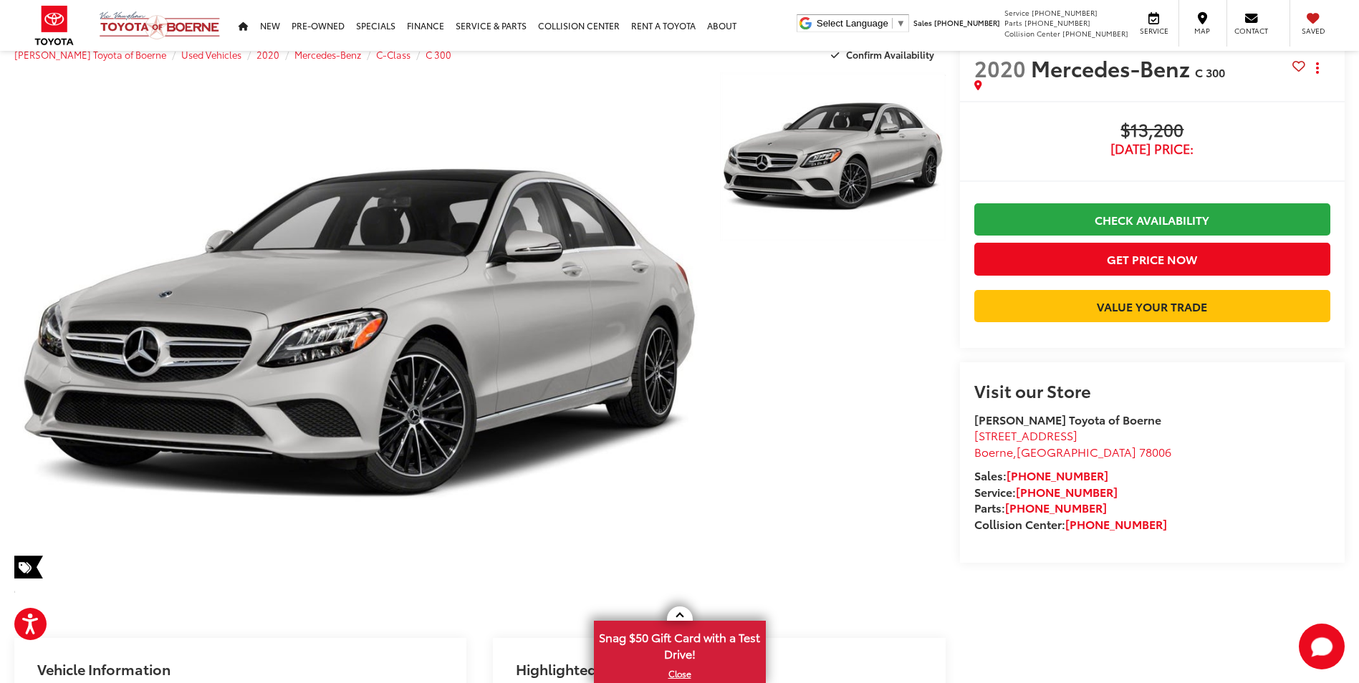
scroll to position [0, 0]
